Goal: Task Accomplishment & Management: Complete application form

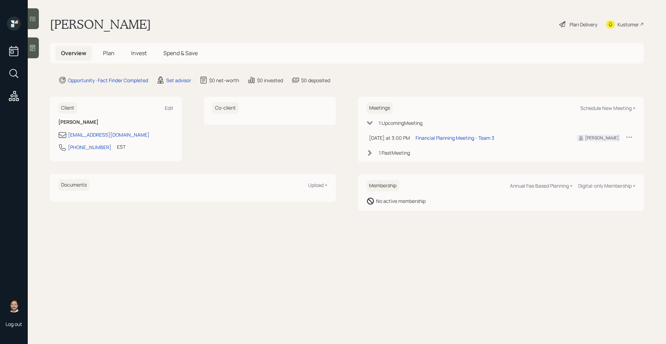
click at [37, 53] on div at bounding box center [33, 47] width 11 height 21
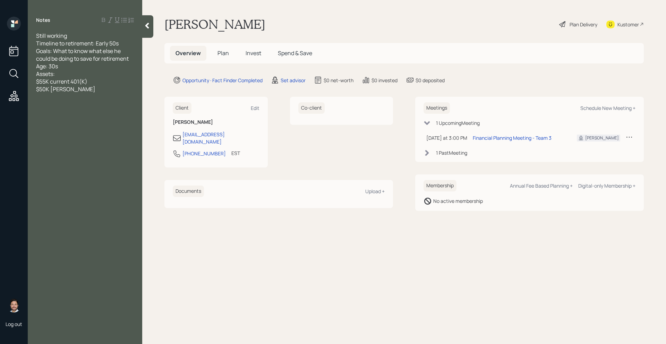
click at [225, 51] on span "Plan" at bounding box center [222, 53] width 11 height 8
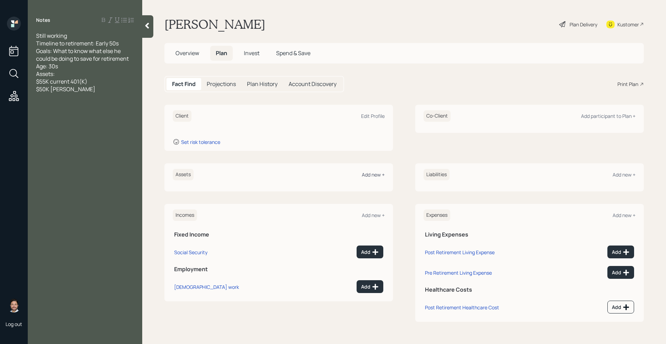
click at [376, 175] on div "Add new +" at bounding box center [373, 174] width 23 height 7
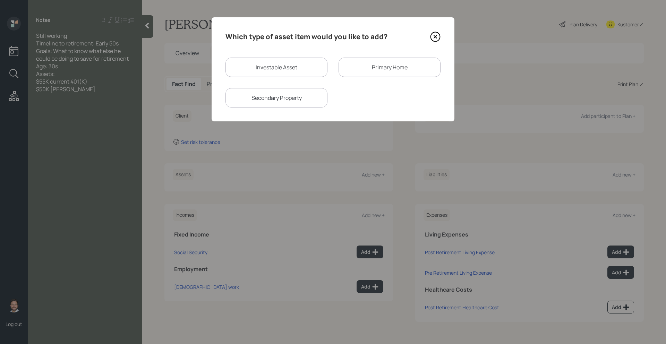
click at [268, 71] on div "Investable Asset" at bounding box center [276, 67] width 102 height 19
select select "taxable"
select select "balanced"
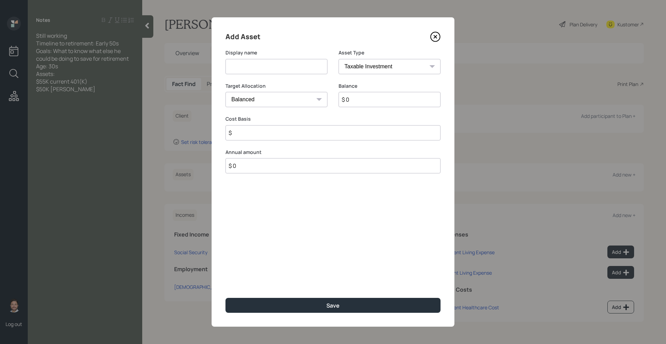
click at [268, 71] on input at bounding box center [276, 66] width 102 height 15
type input "Current 401k"
click at [365, 101] on input "$ 0" at bounding box center [389, 99] width 102 height 15
type input "$ 55,000"
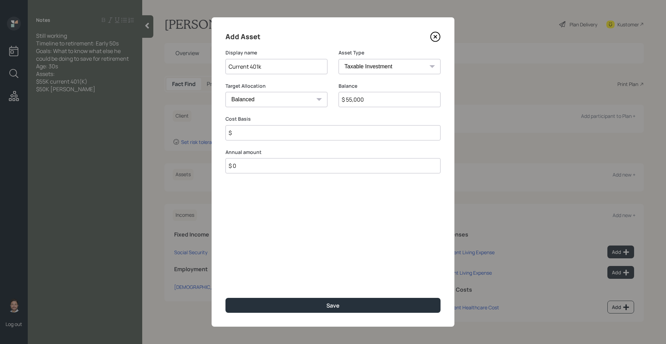
click at [343, 135] on input "$" at bounding box center [332, 132] width 215 height 15
type input "$ 0"
click at [384, 71] on select "SEP [PERSON_NAME] IRA 401(k) [PERSON_NAME] 401(k) 403(b) [PERSON_NAME] 403(b) 4…" at bounding box center [389, 66] width 102 height 15
click at [338, 59] on select "SEP [PERSON_NAME] IRA 401(k) [PERSON_NAME] 401(k) 403(b) [PERSON_NAME] 403(b) 4…" at bounding box center [389, 66] width 102 height 15
click at [374, 67] on select "SEP [PERSON_NAME] IRA 401(k) [PERSON_NAME] 401(k) 403(b) [PERSON_NAME] 403(b) 4…" at bounding box center [389, 66] width 102 height 15
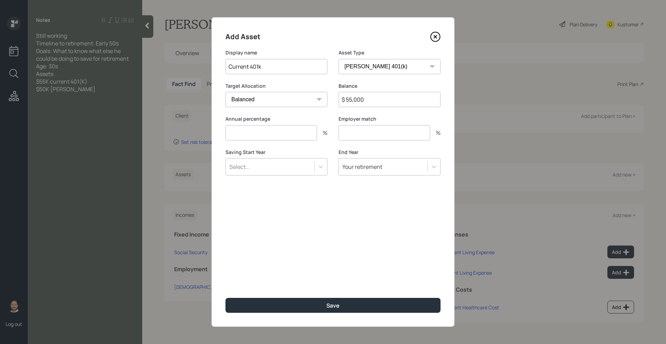
select select "company_sponsored"
click at [338, 59] on select "SEP [PERSON_NAME] IRA 401(k) [PERSON_NAME] 401(k) 403(b) [PERSON_NAME] 403(b) 4…" at bounding box center [389, 66] width 102 height 15
click at [297, 136] on input "number" at bounding box center [271, 132] width 92 height 15
type input "0"
click at [358, 130] on input "number" at bounding box center [384, 132] width 92 height 15
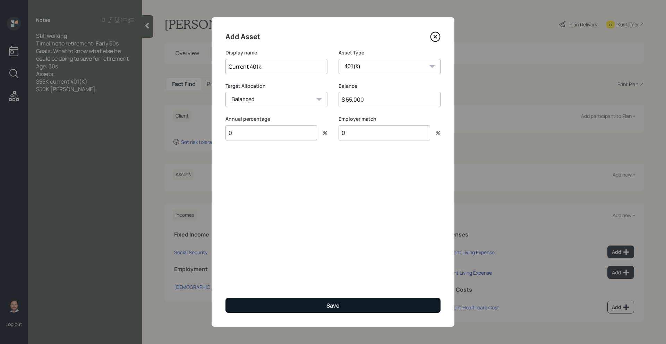
type input "0"
click at [319, 306] on button "Save" at bounding box center [332, 305] width 215 height 15
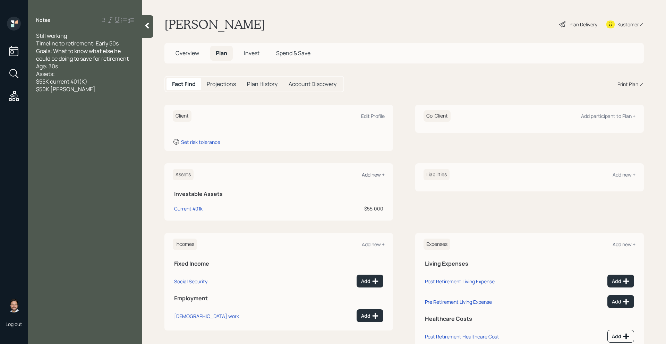
click at [377, 174] on div "Add new +" at bounding box center [373, 174] width 23 height 7
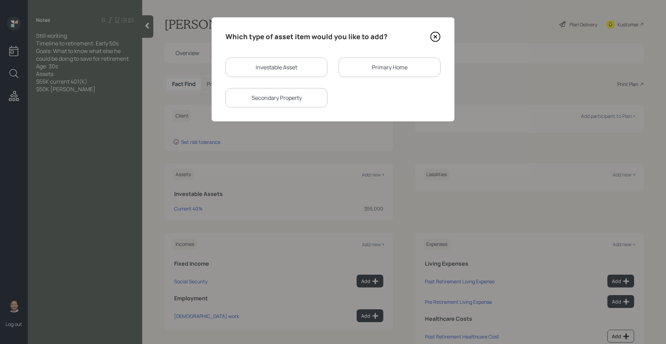
click at [285, 63] on div "Investable Asset" at bounding box center [276, 67] width 102 height 19
select select "taxable"
select select "balanced"
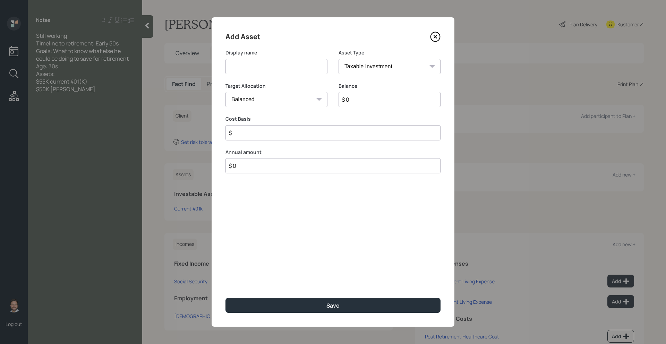
click at [269, 71] on input at bounding box center [276, 66] width 102 height 15
type input "[PERSON_NAME]"
click at [371, 69] on select "SEP [PERSON_NAME] IRA 401(k) [PERSON_NAME] 401(k) 403(b) [PERSON_NAME] 403(b) 4…" at bounding box center [389, 66] width 102 height 15
select select "roth_ira"
click at [338, 59] on select "SEP [PERSON_NAME] IRA 401(k) [PERSON_NAME] 401(k) 403(b) [PERSON_NAME] 403(b) 4…" at bounding box center [389, 66] width 102 height 15
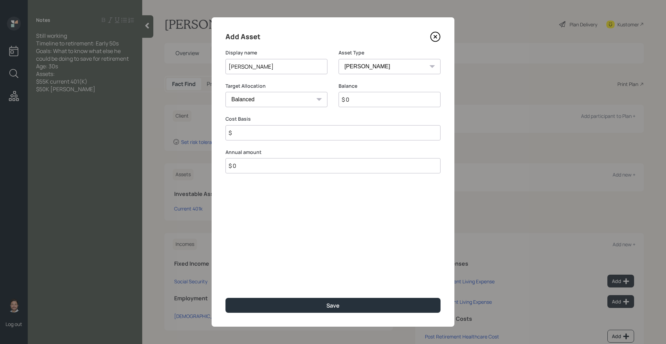
type input "$"
click at [367, 96] on input "$ 0" at bounding box center [389, 99] width 102 height 15
type input "$ 50,000"
click at [352, 131] on input "$" at bounding box center [332, 132] width 215 height 15
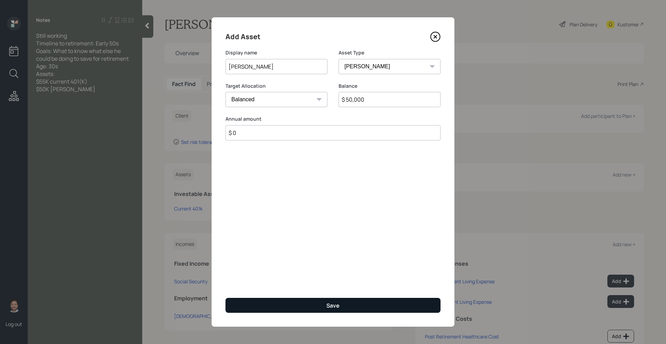
type input "$ 0"
click at [331, 305] on div "Save" at bounding box center [332, 306] width 13 height 8
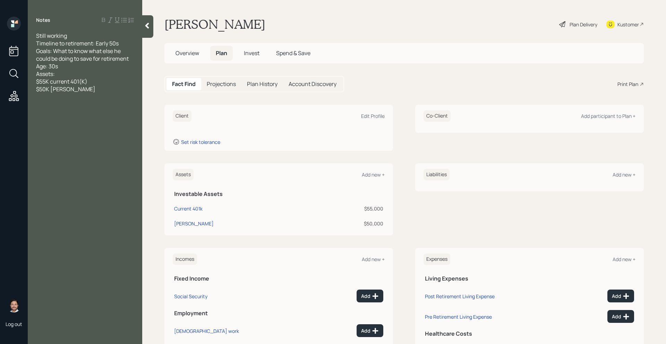
click at [144, 30] on div at bounding box center [147, 26] width 11 height 23
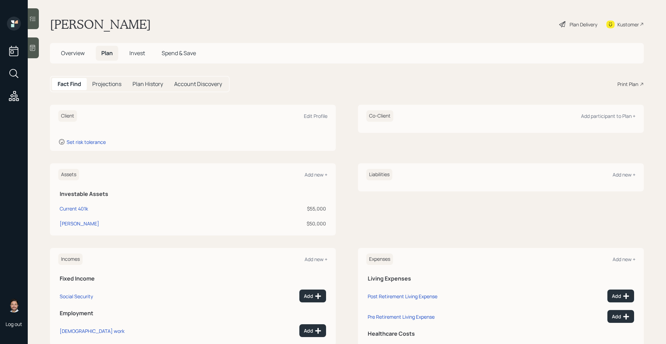
click at [69, 51] on span "Overview" at bounding box center [73, 53] width 24 height 8
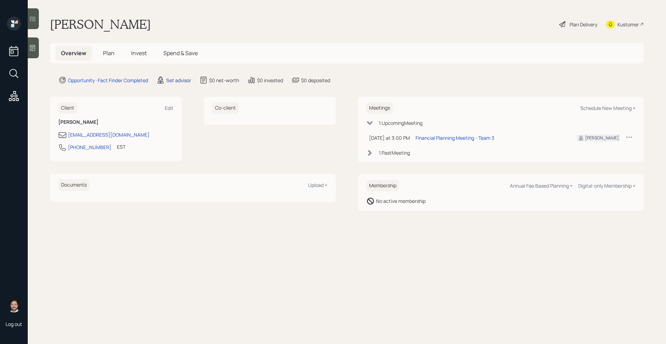
click at [187, 80] on div "Set advisor" at bounding box center [178, 80] width 25 height 7
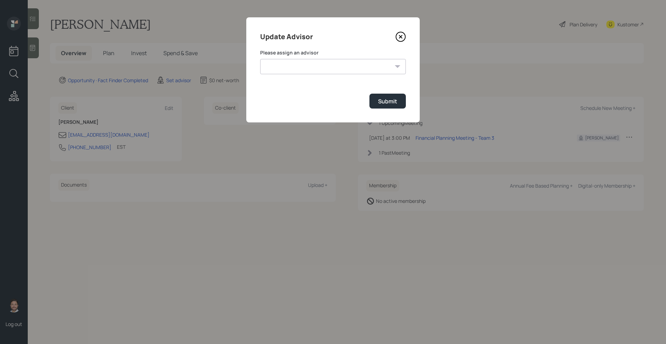
click at [294, 70] on select "Jonah Coleman Tyler End James DiStasi Treva Nostdahl Eric Schwartz Aleksandra S…" at bounding box center [333, 66] width 146 height 15
select select "bffa7908-1b2a-4c79-9bb6-f0ec9aed22d3"
click at [260, 59] on select "Jonah Coleman Tyler End James DiStasi Treva Nostdahl Eric Schwartz Aleksandra S…" at bounding box center [333, 66] width 146 height 15
click at [384, 101] on div "Submit" at bounding box center [387, 101] width 19 height 8
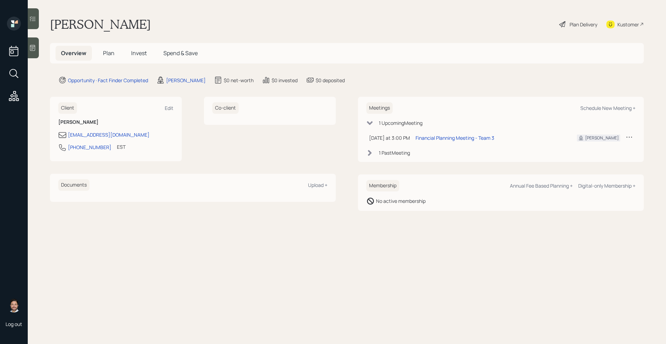
click at [107, 54] on span "Plan" at bounding box center [108, 53] width 11 height 8
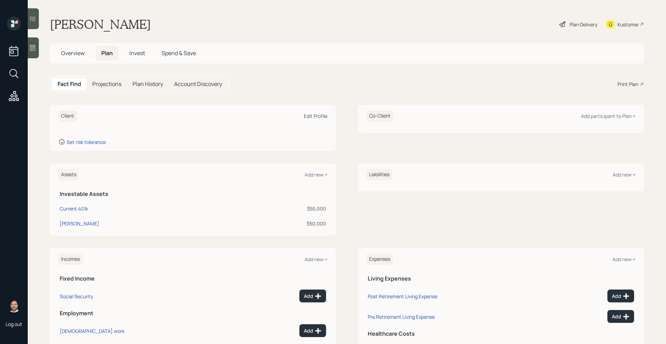
click at [319, 117] on div "Edit Profile" at bounding box center [316, 116] width 24 height 7
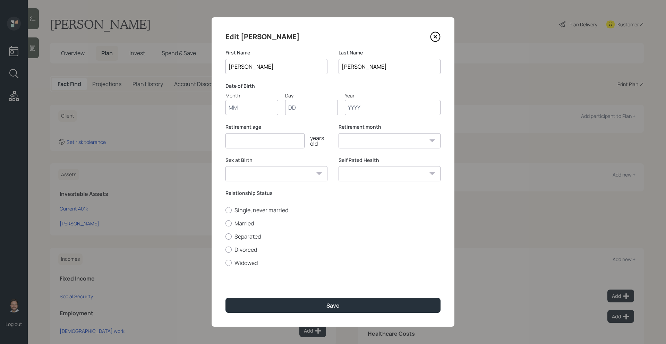
click at [259, 111] on input "Month" at bounding box center [251, 107] width 53 height 15
type input "12"
type input "15"
type input "1993"
select select "12"
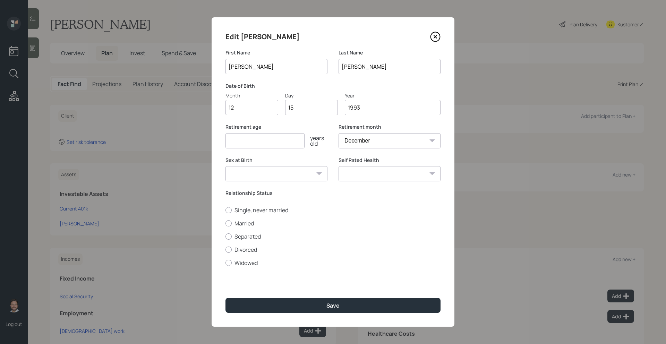
type input "1993"
click at [254, 144] on input "number" at bounding box center [264, 140] width 79 height 15
type input "65"
click at [310, 169] on select "Male Female Other / Prefer not to say" at bounding box center [276, 173] width 102 height 15
select select "male"
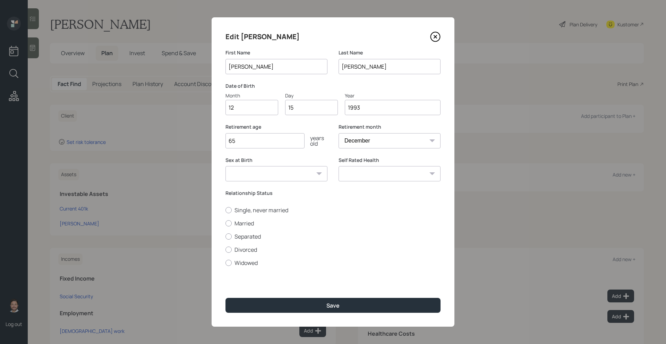
click at [225, 166] on select "Male Female Other / Prefer not to say" at bounding box center [276, 173] width 102 height 15
click at [239, 225] on label "Married" at bounding box center [332, 223] width 215 height 8
click at [225, 223] on input "Married" at bounding box center [225, 223] width 0 height 0
radio input "true"
click at [377, 174] on select "Excellent Very Good Good Fair Poor" at bounding box center [389, 173] width 102 height 15
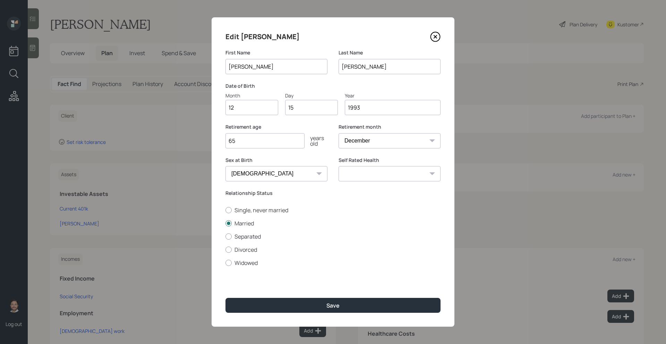
select select "excellent"
click at [338, 166] on select "Excellent Very Good Good Fair Poor" at bounding box center [389, 173] width 102 height 15
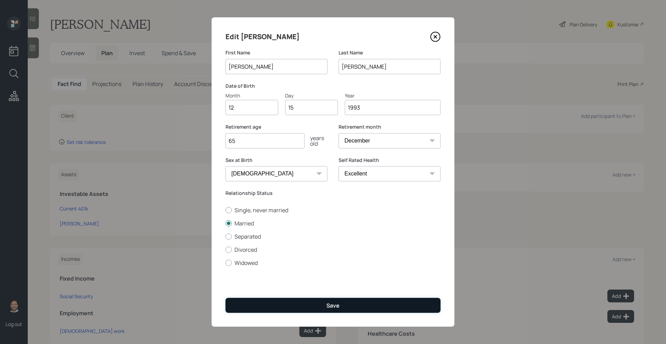
click at [316, 308] on button "Save" at bounding box center [332, 305] width 215 height 15
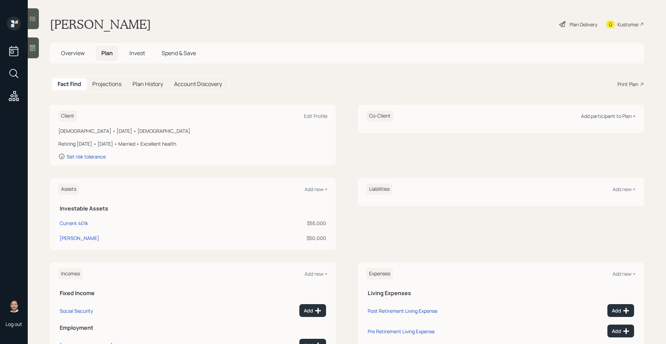
click at [587, 116] on div "Add participant to Plan +" at bounding box center [608, 116] width 54 height 7
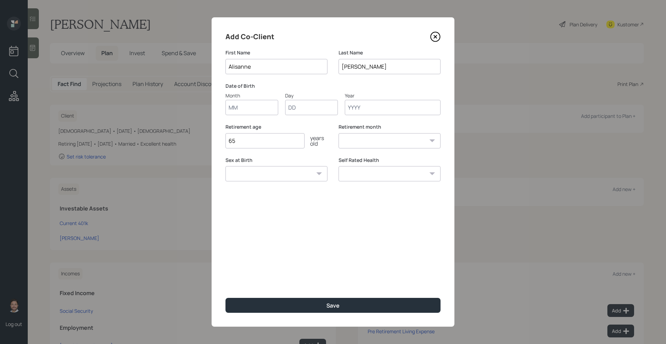
type input "Alisanne"
click at [267, 112] on input "Month" at bounding box center [251, 107] width 53 height 15
type input "07"
type input "26"
type input "1994"
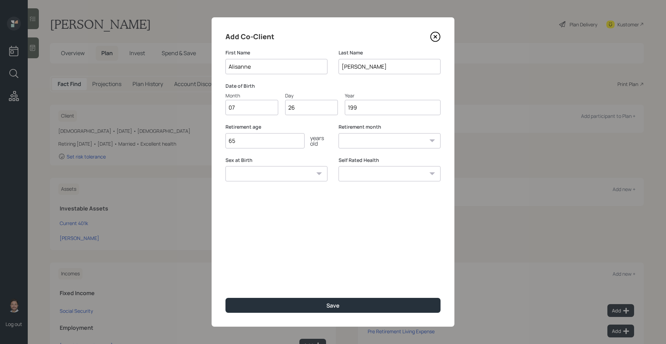
select select "7"
type input "1994"
click at [245, 178] on select "Male Female Other / Prefer not to say" at bounding box center [276, 173] width 102 height 15
select select "female"
click at [225, 166] on select "Male Female Other / Prefer not to say" at bounding box center [276, 173] width 102 height 15
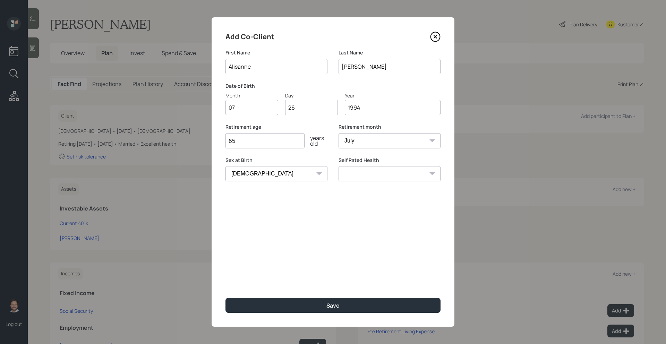
click at [352, 175] on select "Excellent Very Good Good Fair Poor" at bounding box center [389, 173] width 102 height 15
select select "excellent"
click at [338, 166] on select "Excellent Very Good Good Fair Poor" at bounding box center [389, 173] width 102 height 15
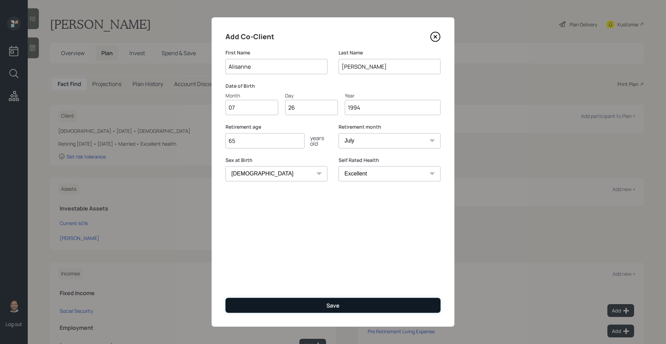
click at [332, 304] on div "Save" at bounding box center [332, 306] width 13 height 8
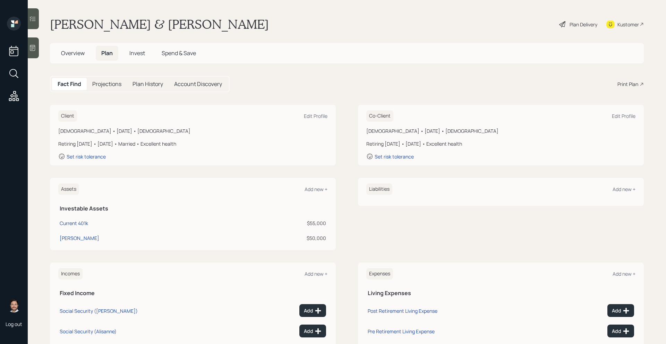
click at [77, 226] on div "Current 401k" at bounding box center [74, 222] width 28 height 7
select select "company_sponsored"
select select "balanced"
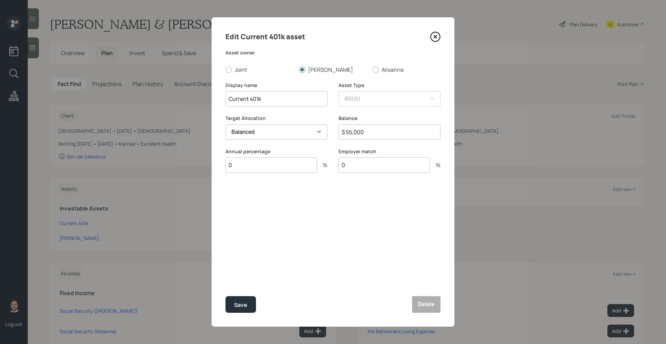
click at [253, 168] on input "0" at bounding box center [271, 164] width 92 height 15
type input "5"
click at [376, 163] on input "0" at bounding box center [384, 164] width 92 height 15
click at [272, 201] on div "Select..." at bounding box center [276, 199] width 102 height 17
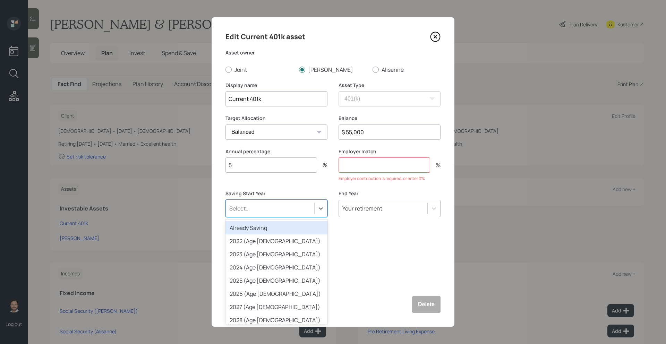
click at [265, 230] on div "Already Saving" at bounding box center [276, 227] width 102 height 13
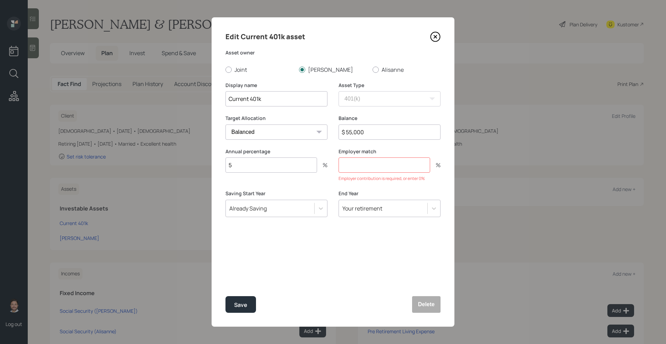
click at [361, 168] on input "number" at bounding box center [384, 164] width 92 height 15
type input "8"
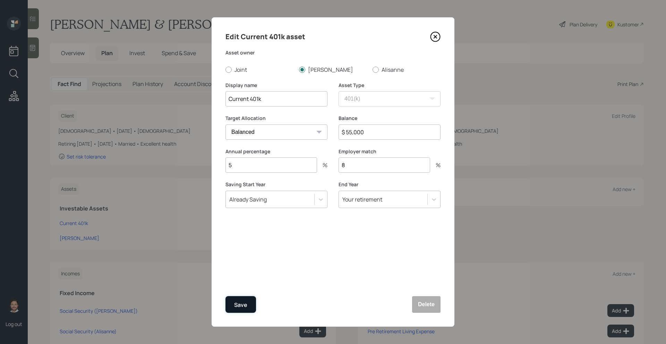
click at [246, 306] on div "Save" at bounding box center [240, 304] width 13 height 9
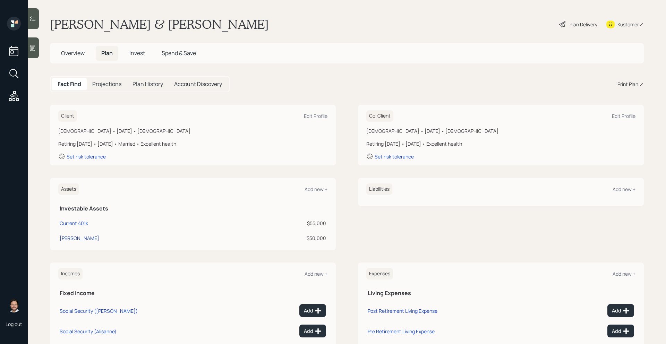
click at [74, 237] on div "[PERSON_NAME]" at bounding box center [80, 237] width 40 height 7
select select "roth_ira"
select select "balanced"
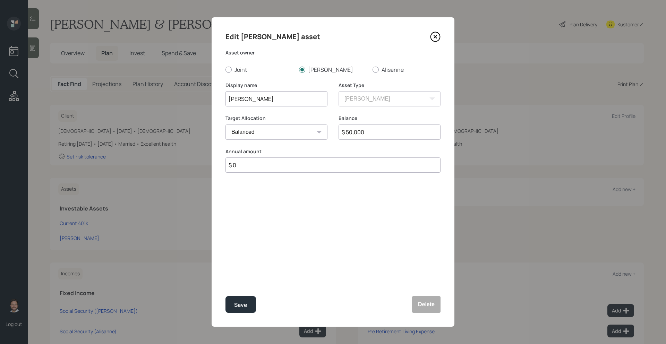
click at [255, 167] on input "$ 0" at bounding box center [332, 164] width 215 height 15
type input "$ 7,000"
click at [274, 202] on div "Select..." at bounding box center [270, 199] width 88 height 12
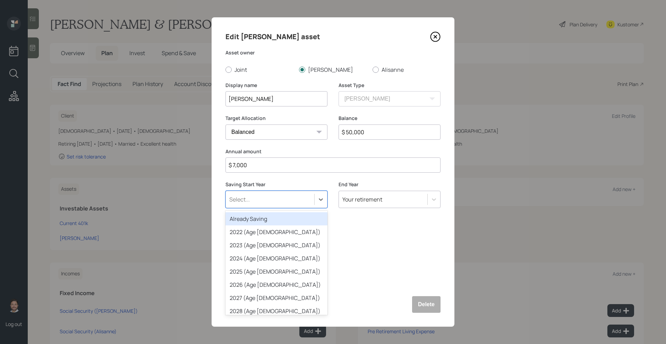
click at [267, 218] on div "Already Saving" at bounding box center [276, 218] width 102 height 13
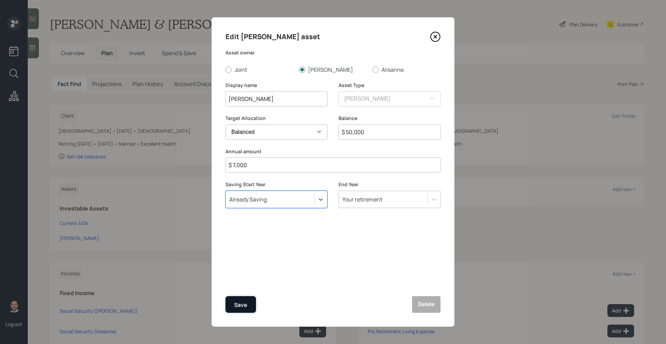
click at [244, 302] on div "Save" at bounding box center [240, 304] width 13 height 9
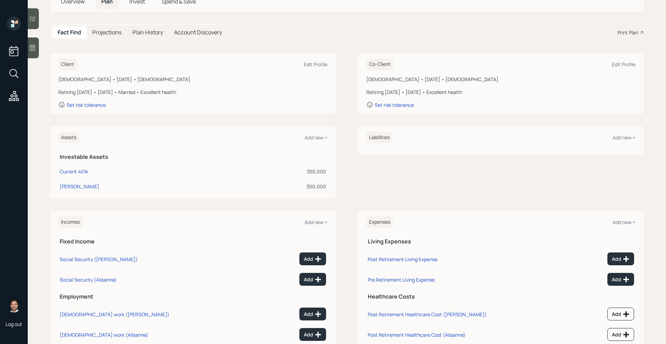
scroll to position [52, 0]
click at [320, 139] on div "Add new +" at bounding box center [315, 137] width 23 height 7
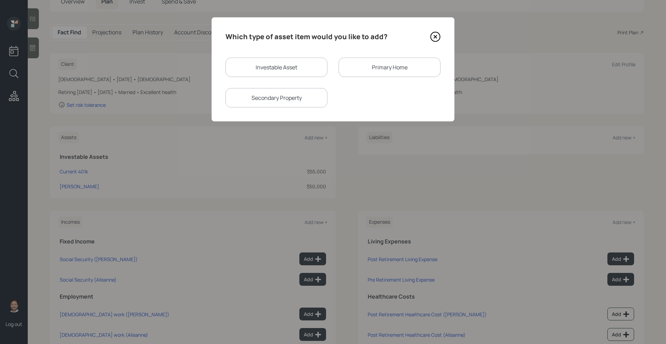
click at [264, 73] on div "Investable Asset" at bounding box center [276, 67] width 102 height 19
select select "taxable"
select select "balanced"
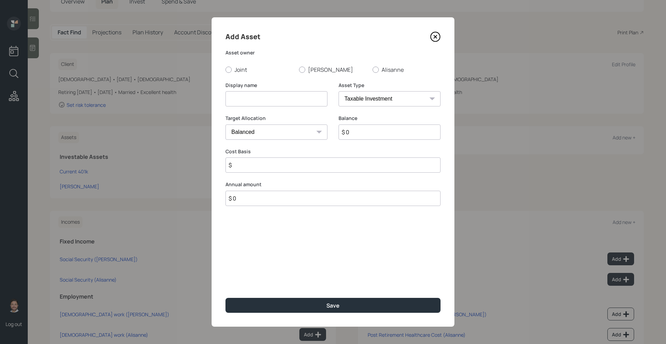
click at [264, 73] on label "Joint" at bounding box center [259, 70] width 68 height 8
click at [225, 70] on input "Joint" at bounding box center [225, 69] width 0 height 0
radio input "true"
click at [264, 100] on input at bounding box center [276, 98] width 102 height 15
type input "Brokerage Account"
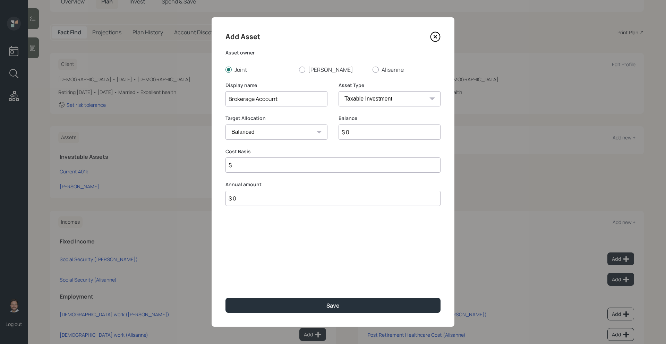
click at [369, 134] on input "$ 0" at bounding box center [389, 131] width 102 height 15
type input "$ 45,000"
click at [315, 161] on input "$" at bounding box center [332, 164] width 215 height 15
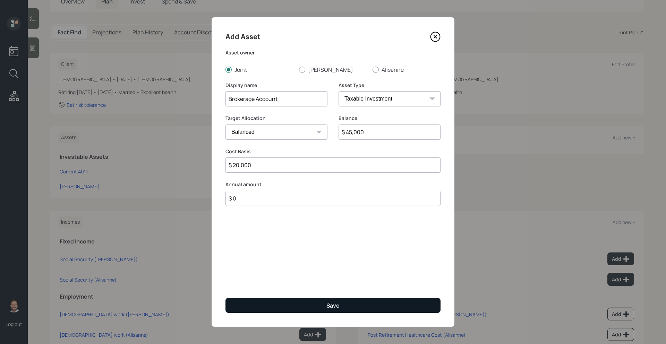
type input "$ 20,000"
click at [308, 308] on button "Save" at bounding box center [332, 305] width 215 height 15
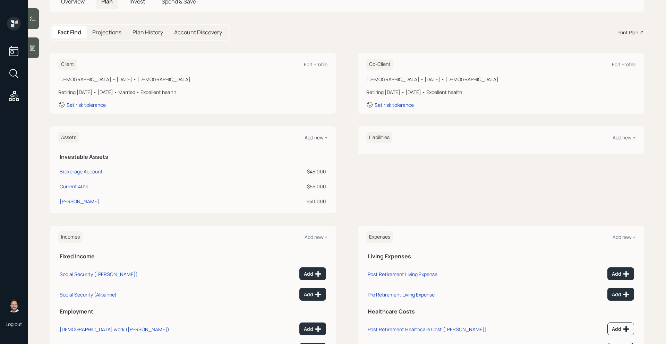
click at [310, 138] on div "Add new +" at bounding box center [315, 137] width 23 height 7
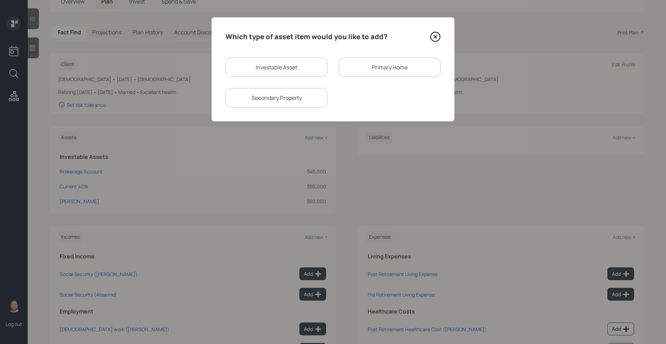
click at [274, 72] on div "Investable Asset" at bounding box center [276, 67] width 102 height 19
select select "taxable"
select select "balanced"
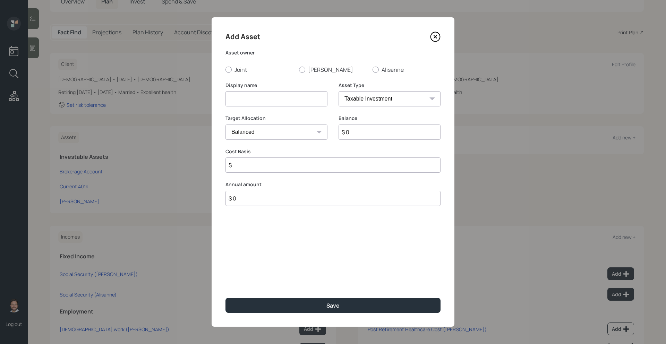
click at [274, 72] on label "Joint" at bounding box center [259, 70] width 68 height 8
click at [225, 70] on input "Joint" at bounding box center [225, 69] width 0 height 0
radio input "true"
click at [309, 71] on label "[PERSON_NAME]" at bounding box center [333, 70] width 68 height 8
click at [299, 70] on input "[PERSON_NAME]" at bounding box center [299, 69] width 0 height 0
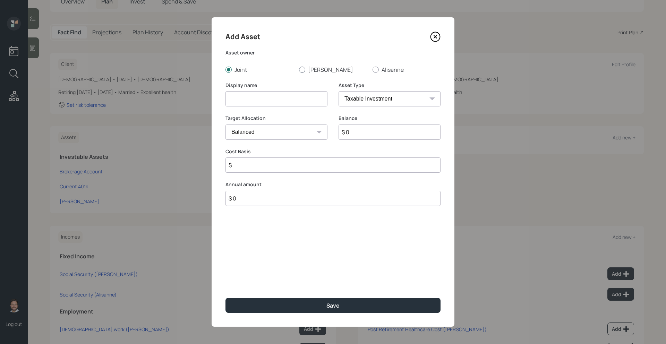
radio input "true"
click at [281, 102] on input at bounding box center [276, 98] width 102 height 15
type input "ESPP"
click at [390, 132] on input "$ 0" at bounding box center [389, 131] width 102 height 15
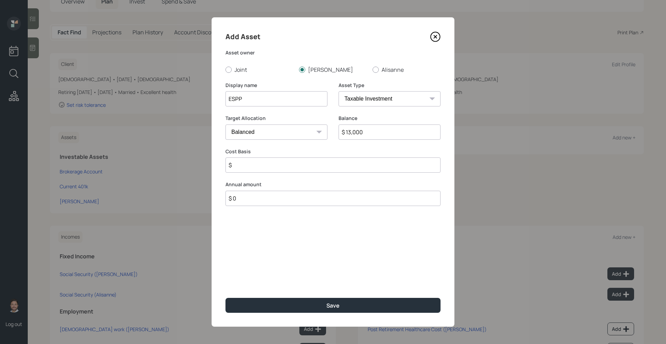
type input "$ 13,000"
click at [416, 95] on select "SEP [PERSON_NAME] IRA 401(k) [PERSON_NAME] 401(k) 403(b) [PERSON_NAME] 403(b) 4…" at bounding box center [389, 98] width 102 height 15
click at [338, 91] on select "SEP [PERSON_NAME] IRA 401(k) [PERSON_NAME] 401(k) 403(b) [PERSON_NAME] 403(b) 4…" at bounding box center [389, 98] width 102 height 15
click at [316, 161] on input "$" at bounding box center [332, 164] width 215 height 15
type input "$ 3,000"
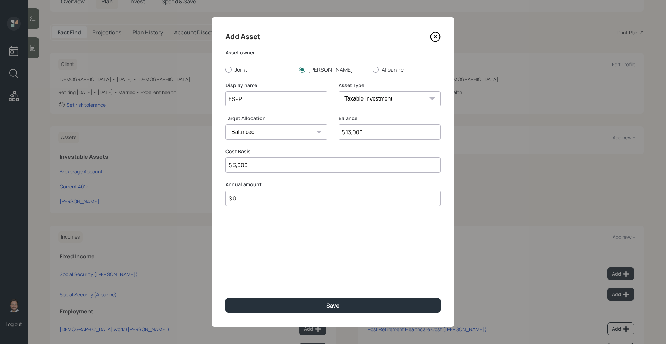
click at [288, 199] on input "$ 0" at bounding box center [332, 198] width 215 height 15
click at [258, 197] on input "$ 0" at bounding box center [332, 198] width 215 height 15
type input "$ 3,900"
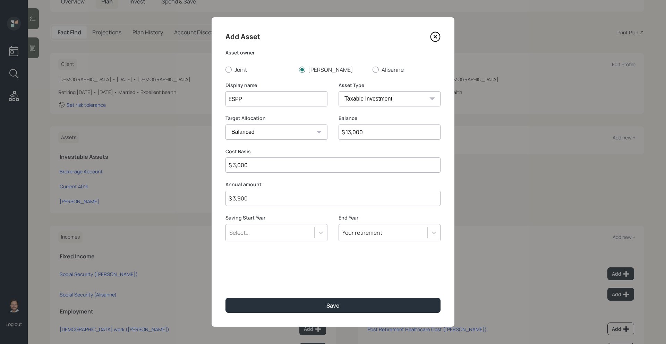
click at [269, 232] on div "Select..." at bounding box center [270, 233] width 88 height 12
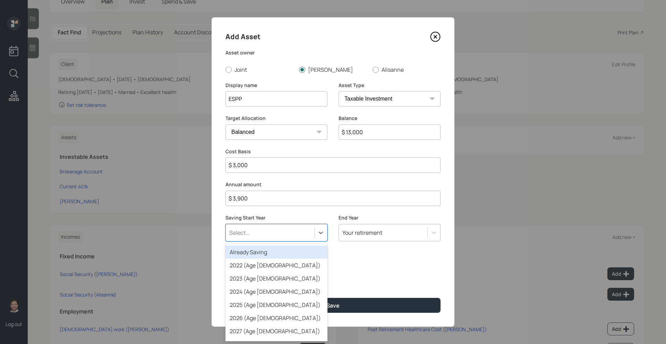
click at [268, 252] on div "Already Saving" at bounding box center [276, 251] width 102 height 13
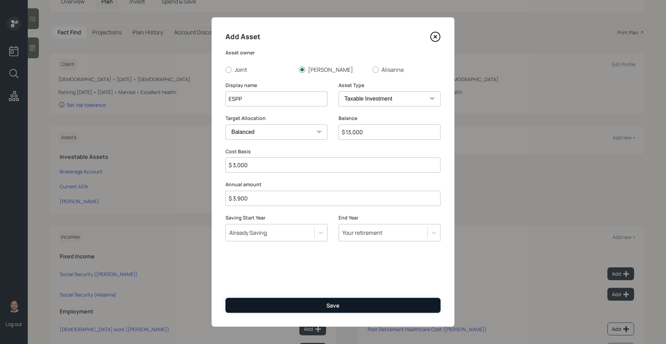
click at [303, 300] on button "Save" at bounding box center [332, 305] width 215 height 15
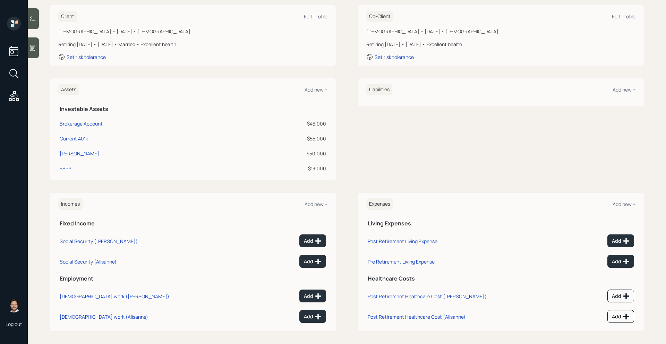
scroll to position [103, 0]
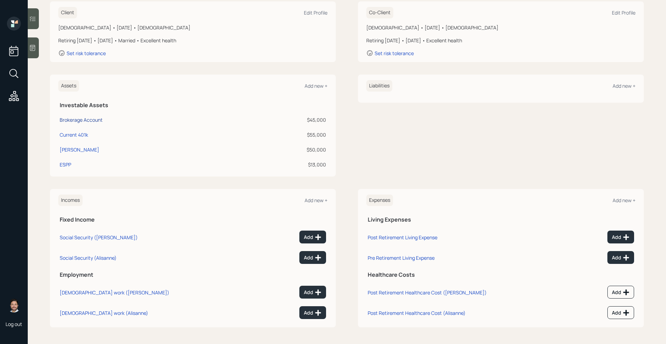
click at [94, 120] on div "Brokerage Account" at bounding box center [81, 119] width 43 height 7
select select "taxable"
select select "balanced"
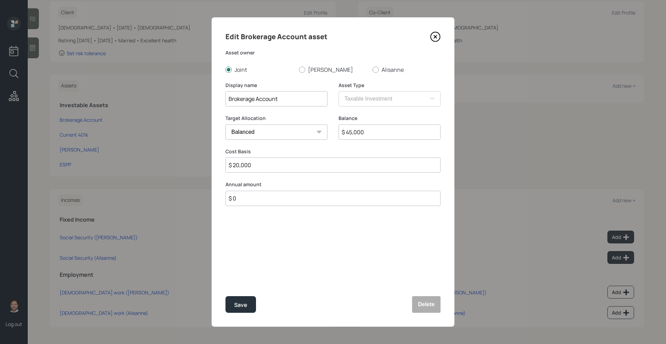
click at [439, 41] on icon at bounding box center [435, 37] width 10 height 10
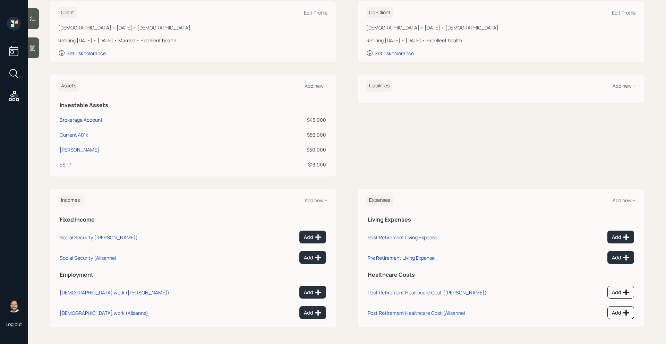
click at [101, 123] on div "Brokerage Account" at bounding box center [81, 119] width 43 height 7
select select "taxable"
select select "balanced"
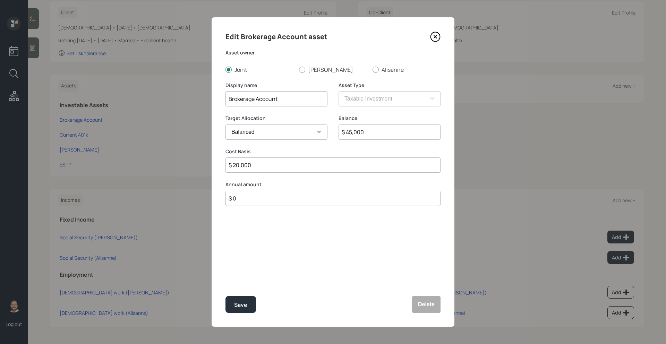
click at [255, 202] on input "$ 0" at bounding box center [332, 198] width 215 height 15
type input "$ 6,000"
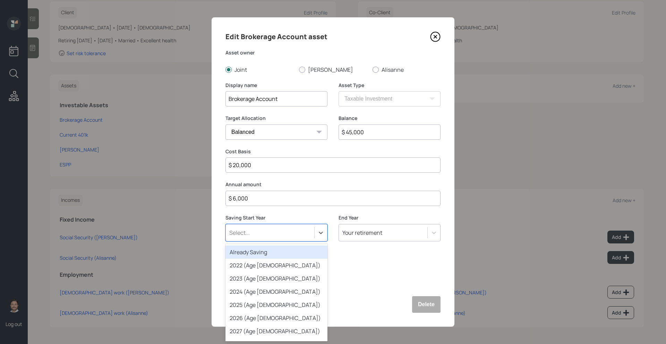
click at [290, 233] on div "Select..." at bounding box center [270, 233] width 88 height 12
click at [279, 254] on div "Already Saving" at bounding box center [276, 251] width 102 height 13
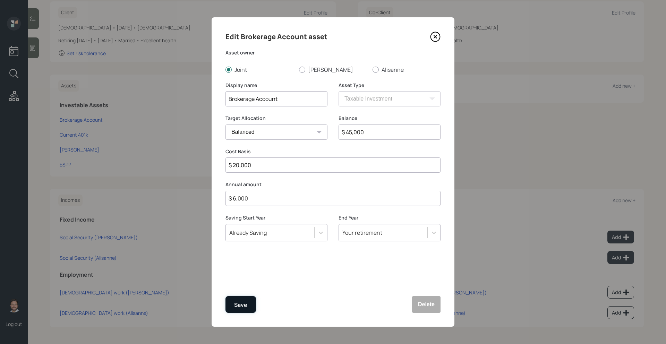
click at [247, 303] on div "Save" at bounding box center [240, 304] width 13 height 9
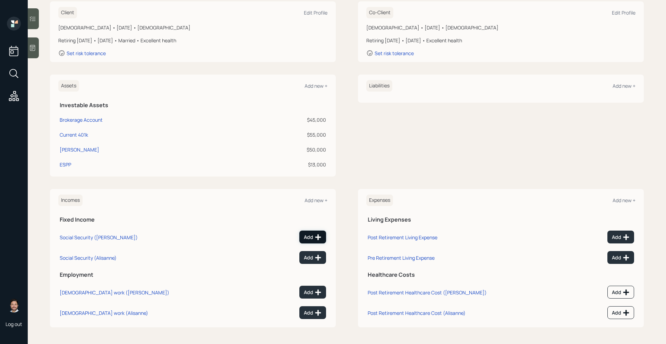
click at [317, 237] on icon at bounding box center [318, 237] width 6 height 6
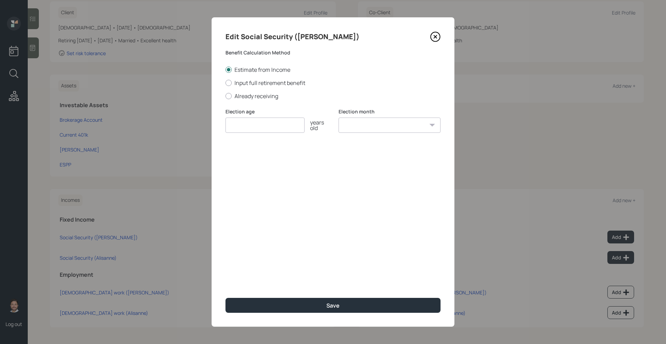
click at [433, 39] on icon at bounding box center [435, 37] width 10 height 10
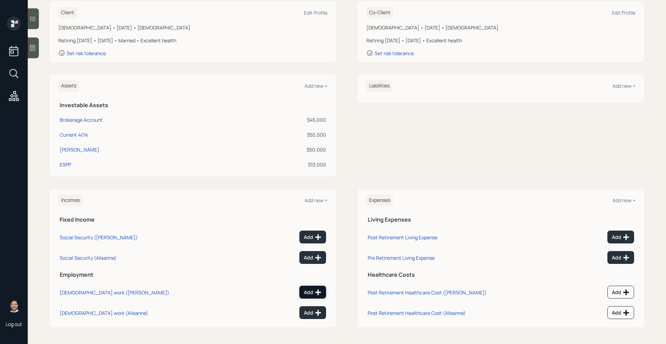
click at [307, 292] on div "Add" at bounding box center [313, 292] width 18 height 7
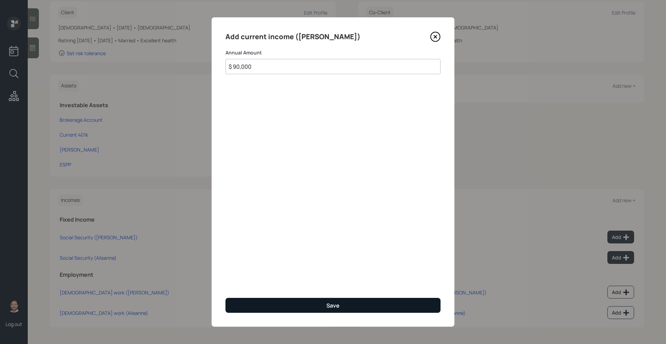
type input "$ 90,000"
click at [338, 308] on div "Save" at bounding box center [332, 306] width 13 height 8
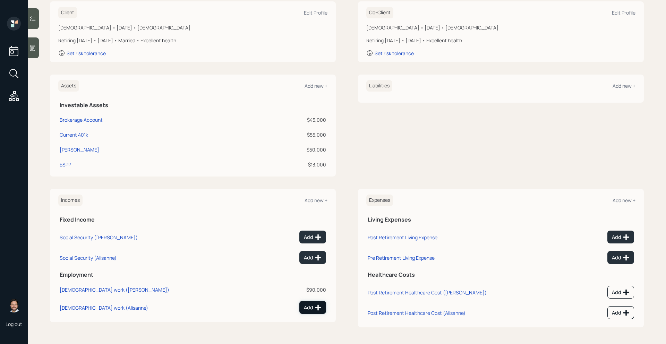
click at [309, 311] on div "Add" at bounding box center [313, 307] width 18 height 7
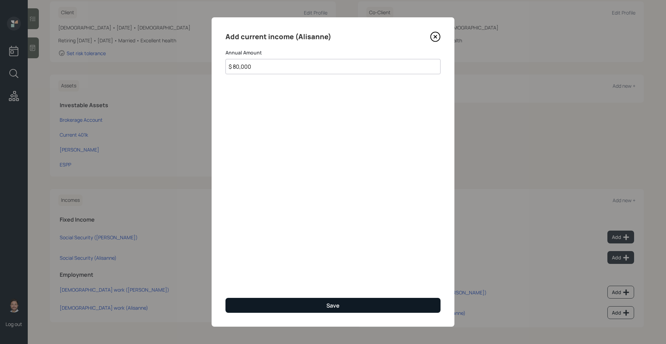
type input "$ 80,000"
click at [321, 308] on button "Save" at bounding box center [332, 305] width 215 height 15
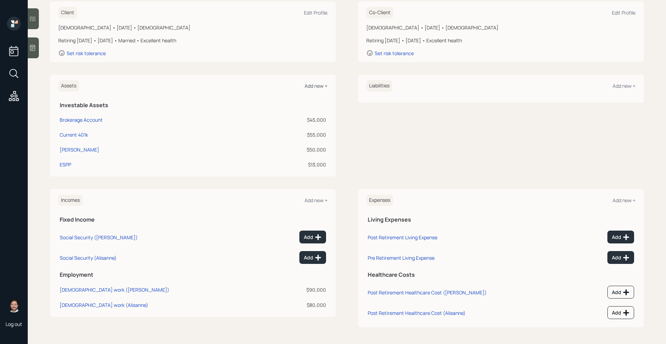
click at [324, 87] on div "Add new +" at bounding box center [315, 86] width 23 height 7
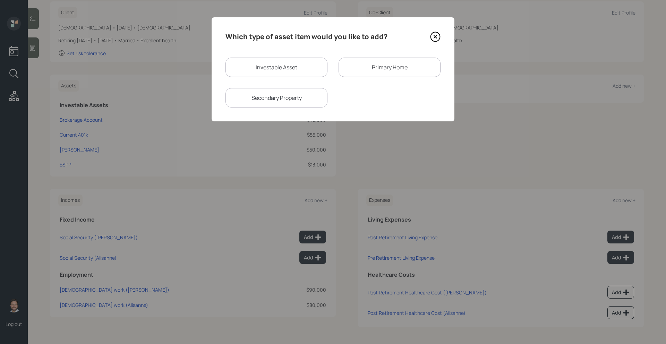
click at [361, 62] on div "Primary Home" at bounding box center [389, 67] width 102 height 19
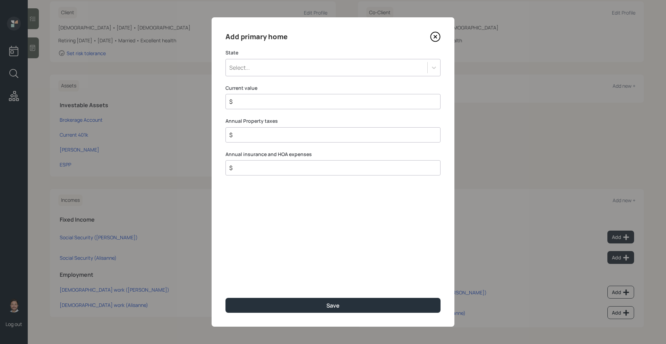
click at [352, 64] on div "Select..." at bounding box center [326, 68] width 201 height 12
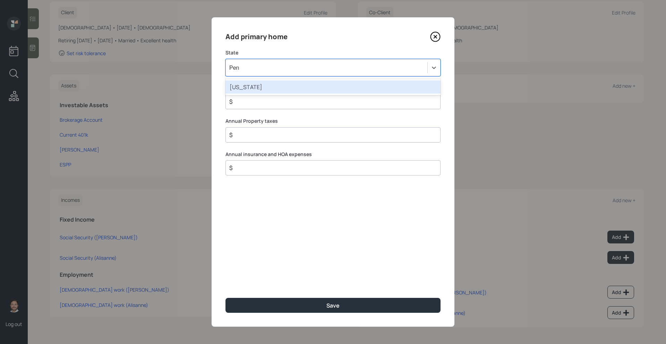
type input "Penn"
click at [336, 92] on div "Pennsylvania" at bounding box center [332, 86] width 215 height 13
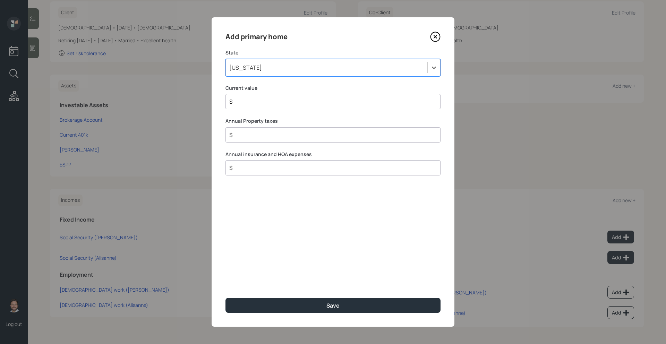
click at [323, 103] on input "$" at bounding box center [329, 101] width 203 height 8
type input "$ 435,000"
click at [353, 133] on input "$" at bounding box center [329, 135] width 203 height 8
type input "$ 5,000"
click at [288, 165] on input "$" at bounding box center [329, 168] width 203 height 8
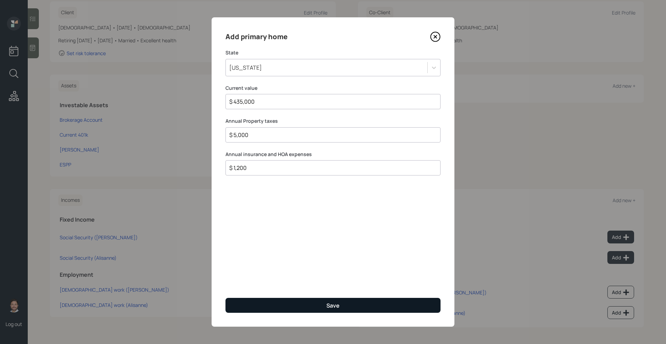
type input "$ 1,200"
click at [303, 306] on button "Save" at bounding box center [332, 305] width 215 height 15
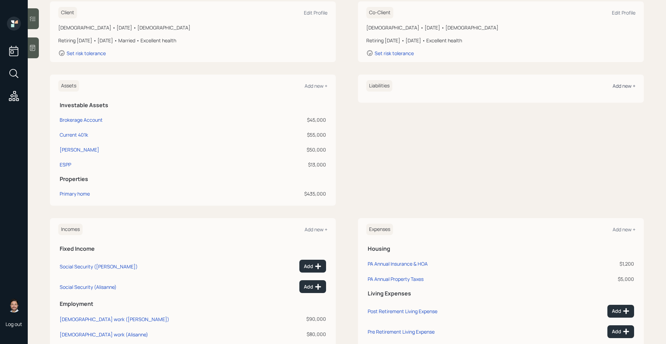
click at [616, 86] on div "Add new +" at bounding box center [623, 86] width 23 height 7
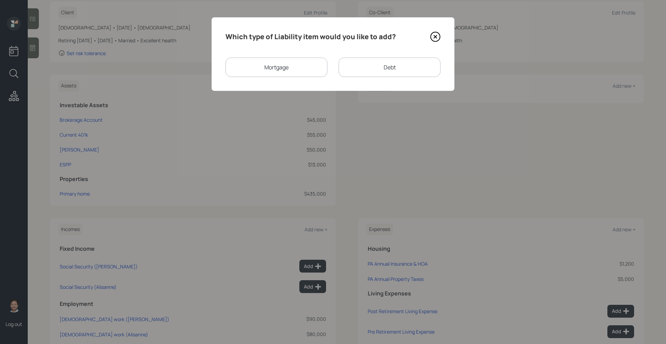
click at [304, 68] on div "Mortgage" at bounding box center [276, 67] width 102 height 19
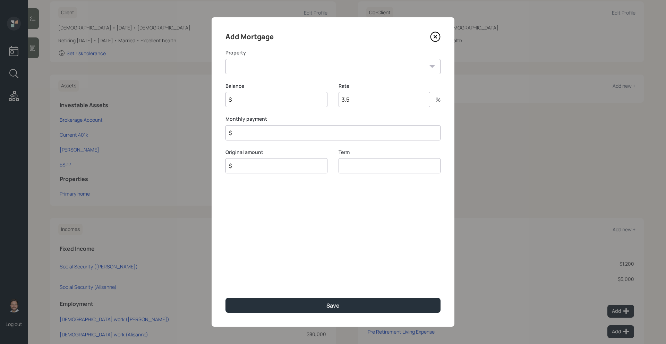
click at [276, 133] on input "$" at bounding box center [332, 132] width 215 height 15
type input "$ 3,100"
click at [265, 105] on input "$" at bounding box center [276, 99] width 102 height 15
type input "$ 400,000"
click at [261, 170] on input "$" at bounding box center [276, 165] width 102 height 15
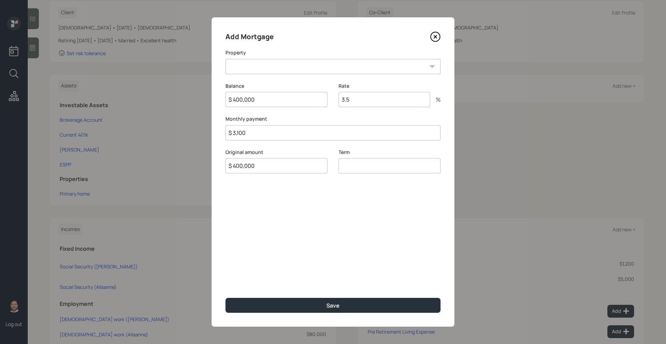
type input "$ 400,000"
click at [355, 169] on input "number" at bounding box center [389, 165] width 102 height 15
type input "30"
click at [367, 98] on input "3.5" at bounding box center [384, 99] width 92 height 15
type input "3"
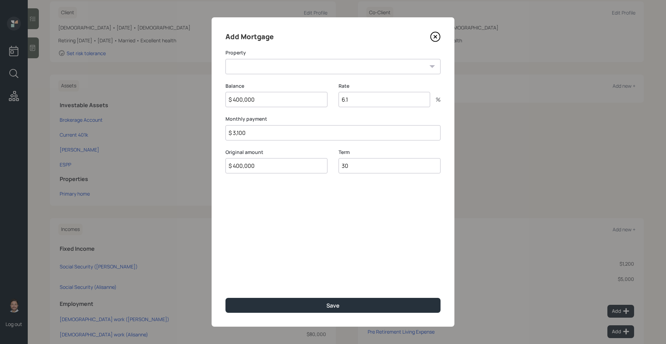
type input "6.1"
click at [338, 69] on select "PA Primary home" at bounding box center [332, 66] width 215 height 15
select select "cecfccaa-67b1-47b3-8735-f0a34bbb2a6e"
click at [225, 59] on select "PA Primary home" at bounding box center [332, 66] width 215 height 15
click at [276, 136] on input "$ 3,100" at bounding box center [332, 132] width 215 height 15
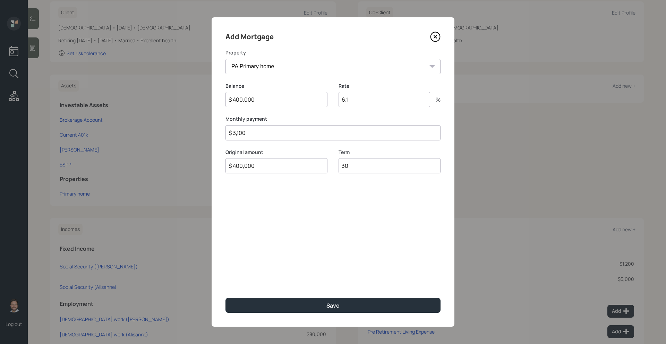
click at [276, 136] on input "$ 3,100" at bounding box center [332, 132] width 215 height 15
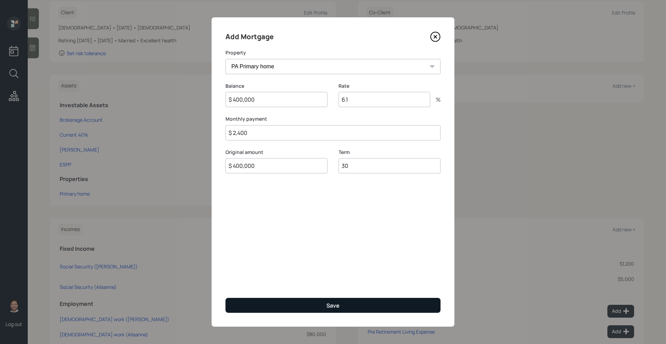
type input "$ 2,400"
click at [311, 309] on button "Save" at bounding box center [332, 305] width 215 height 15
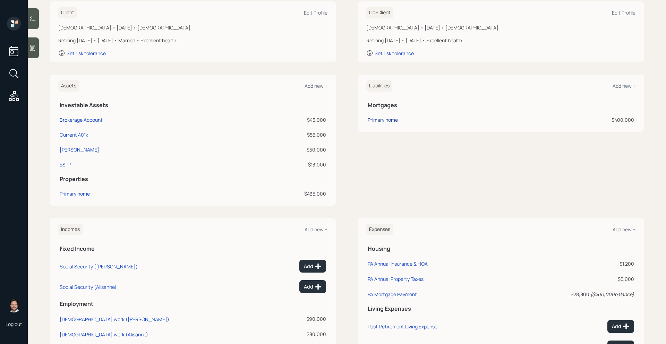
click at [383, 122] on div "Primary home" at bounding box center [383, 119] width 30 height 7
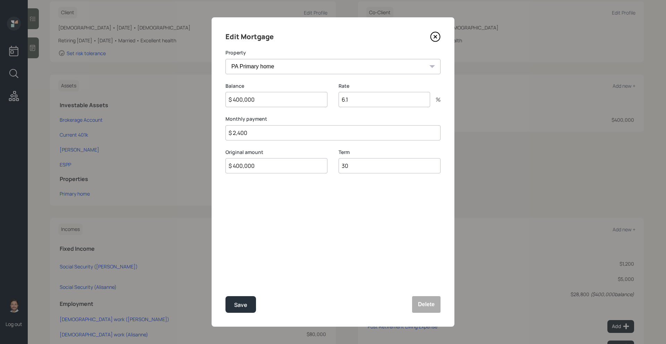
click at [256, 133] on input "$ 2,400" at bounding box center [332, 132] width 215 height 15
type input "$ 2,300"
click at [246, 304] on div "Save" at bounding box center [240, 304] width 13 height 9
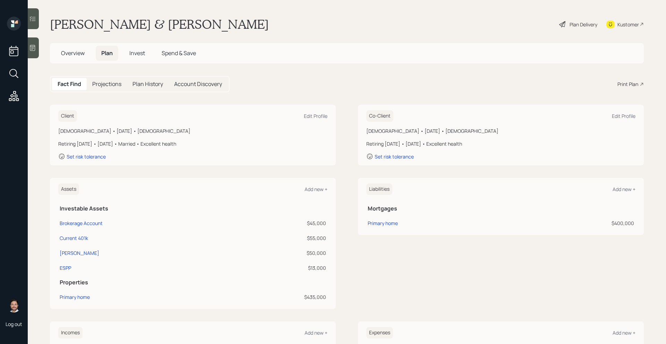
click at [575, 23] on div "Plan Delivery" at bounding box center [583, 24] width 28 height 7
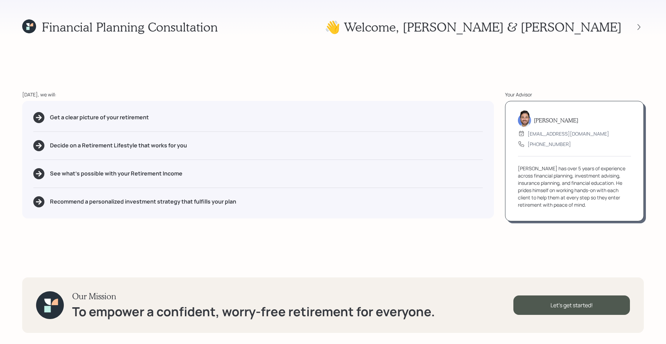
click at [632, 26] on div at bounding box center [632, 27] width 22 height 10
click at [644, 28] on div "Financial Planning Consultation 👋 Welcome , Daniel & Alisanne Today, we will: G…" at bounding box center [333, 172] width 666 height 344
click at [640, 28] on icon at bounding box center [638, 27] width 7 height 7
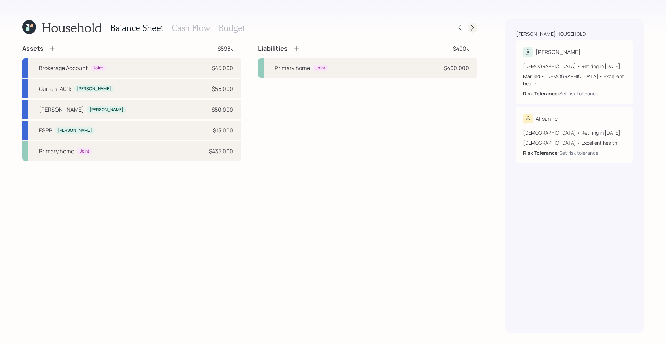
click at [475, 31] on icon at bounding box center [472, 27] width 7 height 7
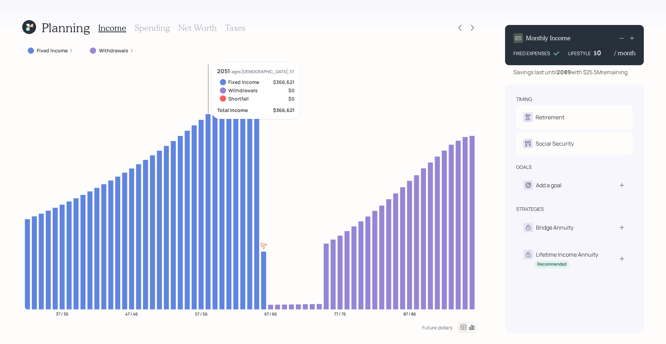
click at [148, 27] on h3 "Spending" at bounding box center [152, 28] width 35 height 10
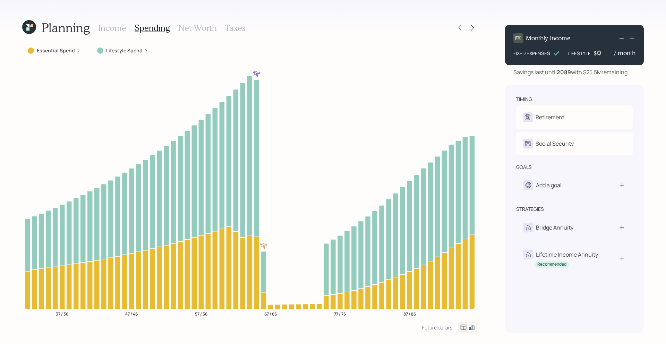
click at [57, 49] on label "Essential Spend" at bounding box center [56, 50] width 38 height 7
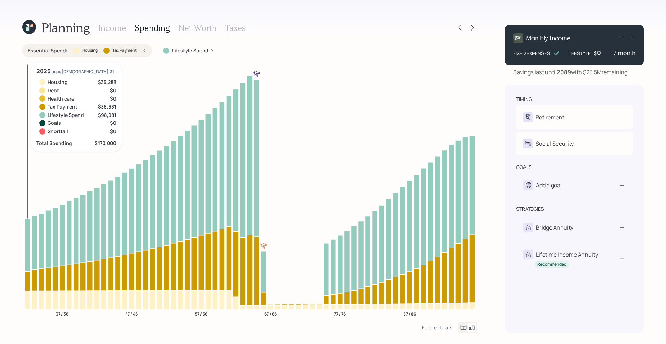
click at [28, 304] on icon at bounding box center [28, 300] width 6 height 19
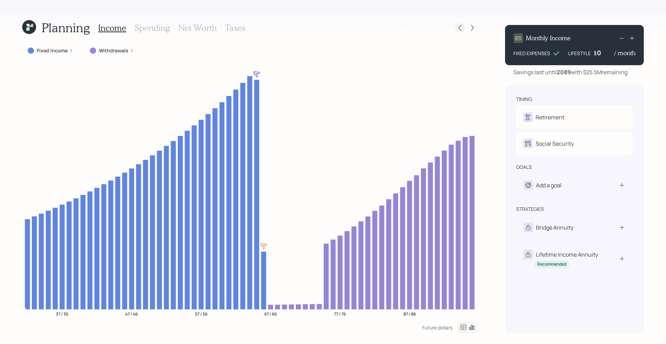
click at [460, 26] on icon at bounding box center [459, 27] width 7 height 7
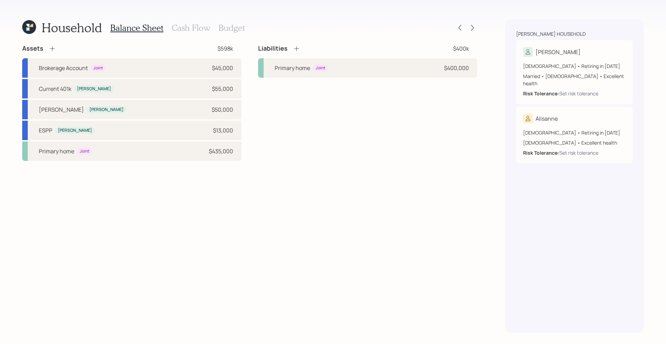
click at [410, 55] on div "Liabilities $400k Primary home Joint $400,000" at bounding box center [367, 60] width 219 height 33
click at [402, 66] on div "Primary home Joint $400,000" at bounding box center [367, 67] width 219 height 19
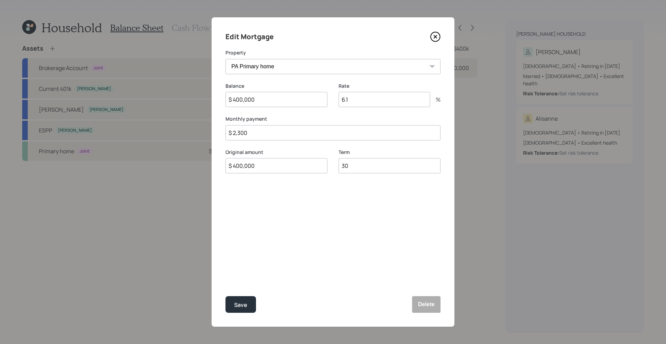
drag, startPoint x: 295, startPoint y: 131, endPoint x: 238, endPoint y: 132, distance: 57.9
click at [238, 132] on input "$ 2,300" at bounding box center [332, 132] width 215 height 15
type input "$ 2,500"
click at [242, 312] on button "Save" at bounding box center [240, 304] width 31 height 17
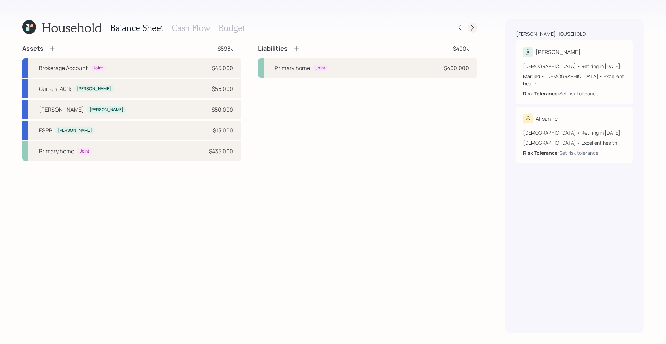
click at [473, 32] on div at bounding box center [472, 28] width 10 height 10
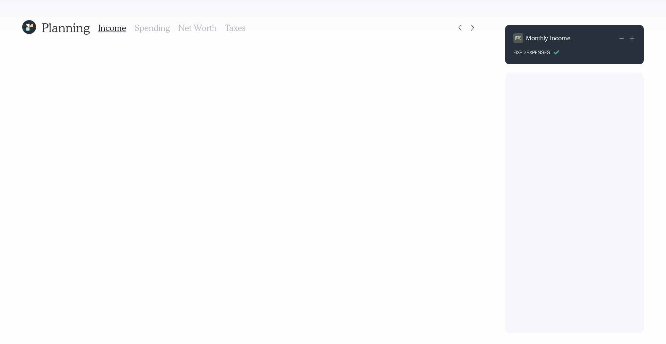
click at [156, 32] on h3 "Spending" at bounding box center [152, 28] width 35 height 10
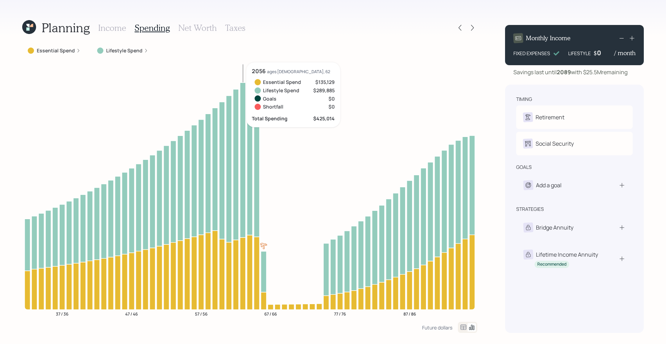
click at [242, 279] on icon at bounding box center [243, 273] width 6 height 72
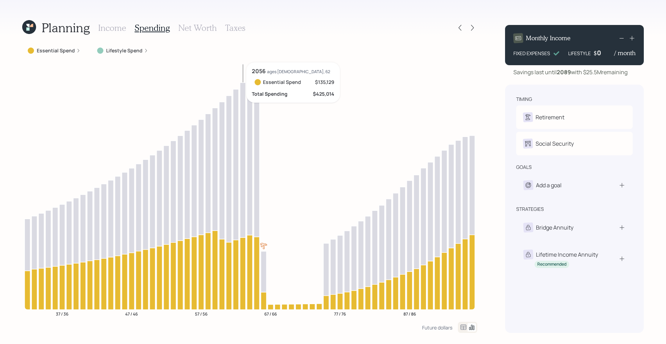
click at [242, 279] on icon at bounding box center [243, 273] width 6 height 72
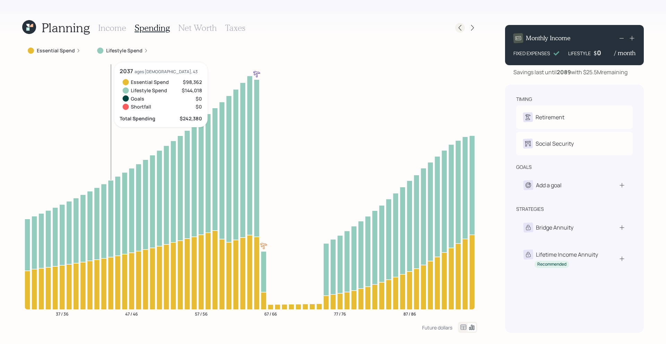
click at [460, 29] on icon at bounding box center [459, 28] width 3 height 6
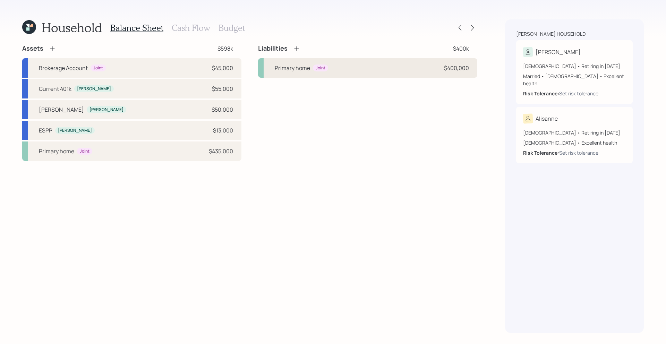
click at [385, 69] on div "Primary home Joint $400,000" at bounding box center [367, 67] width 219 height 19
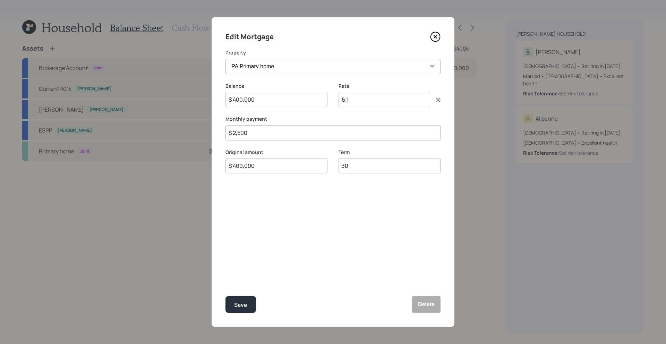
click at [288, 134] on input "$ 2,500" at bounding box center [332, 132] width 215 height 15
type input "$ 2,600"
click at [244, 300] on div "Save" at bounding box center [240, 304] width 13 height 9
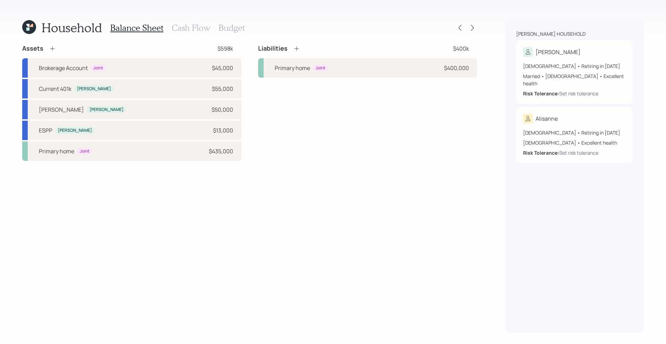
click at [286, 50] on h4 "Liabilities" at bounding box center [272, 49] width 29 height 8
click at [302, 50] on div "Liabilities $400k" at bounding box center [367, 48] width 219 height 8
click at [295, 50] on icon at bounding box center [296, 48] width 7 height 7
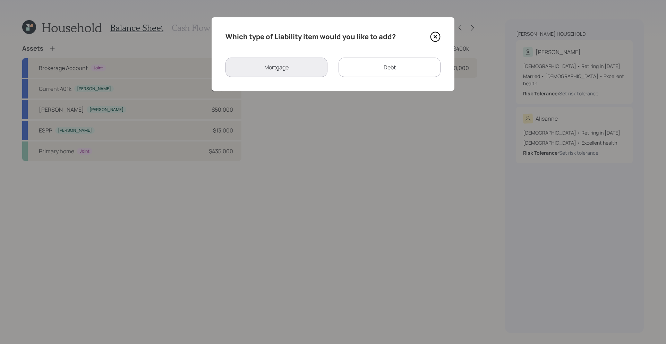
click at [351, 77] on div "Which type of Liability item would you like to add? Mortgage Debt" at bounding box center [332, 54] width 243 height 74
click at [347, 69] on div "Debt" at bounding box center [389, 67] width 102 height 19
select select "credit_card"
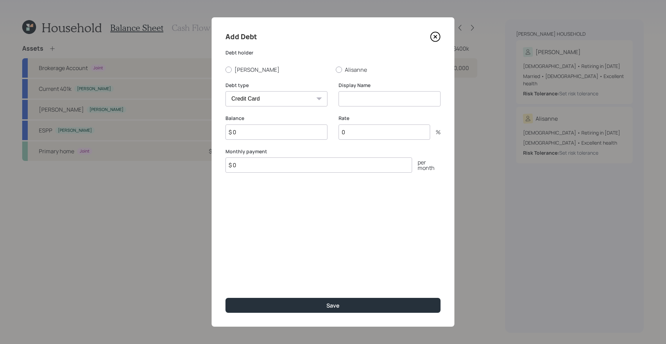
click at [360, 102] on input at bounding box center [389, 98] width 102 height 15
type input "Student Loans"
click at [292, 104] on select "Car Credit Card Medical Student Other" at bounding box center [276, 98] width 102 height 15
select select "student"
click at [225, 91] on select "Car Credit Card Medical Student Other" at bounding box center [276, 98] width 102 height 15
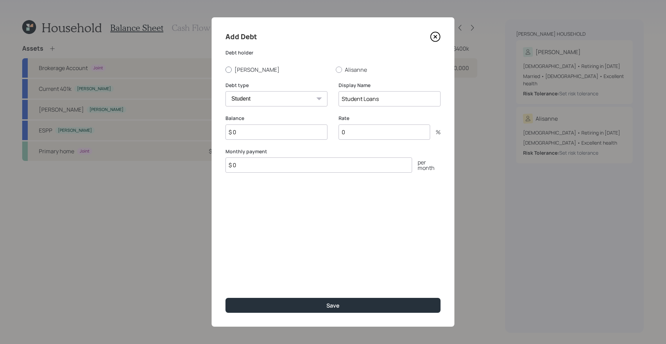
click at [240, 68] on label "[PERSON_NAME]" at bounding box center [277, 70] width 105 height 8
click at [225, 69] on input "[PERSON_NAME]" at bounding box center [225, 69] width 0 height 0
radio input "true"
click at [270, 133] on input "$ 0" at bounding box center [276, 131] width 102 height 15
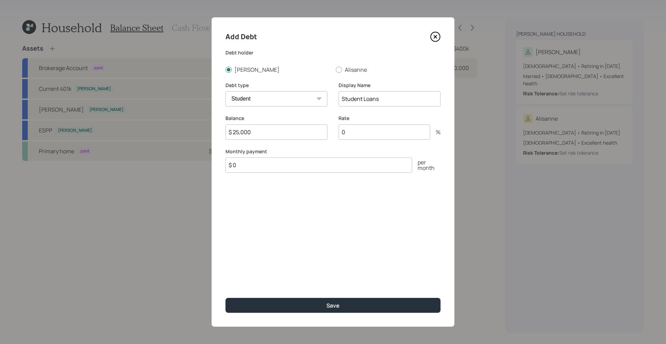
type input "$ 25,000"
click at [251, 166] on input "$ 0" at bounding box center [318, 164] width 187 height 15
click at [355, 230] on div "Add Debt Debt [PERSON_NAME] Debt type Car Credit Card Medical Student Other Dis…" at bounding box center [332, 171] width 243 height 309
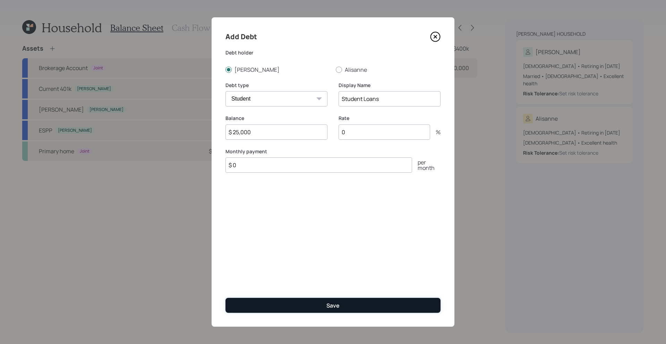
click at [347, 302] on button "Save" at bounding box center [332, 305] width 215 height 15
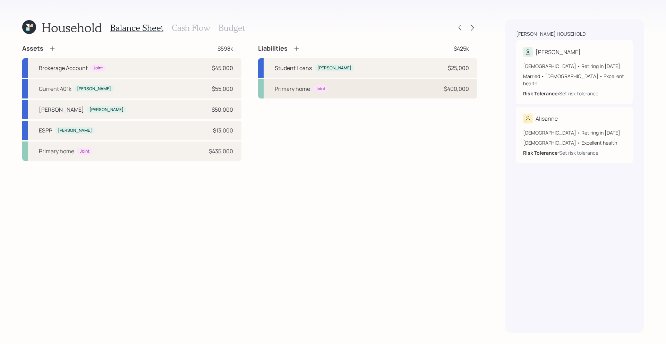
click at [346, 84] on div "Primary home Joint $400,000" at bounding box center [367, 88] width 219 height 19
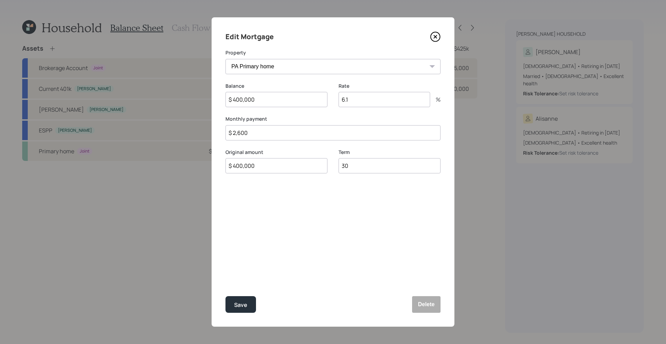
click at [437, 37] on icon at bounding box center [435, 37] width 10 height 10
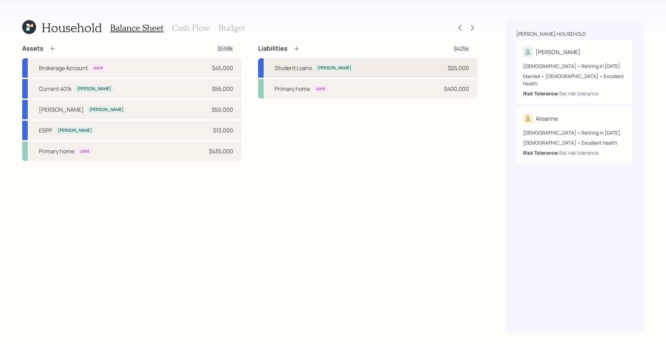
click at [336, 64] on div "Student Loans [PERSON_NAME] $25,000" at bounding box center [367, 67] width 219 height 19
select select "student"
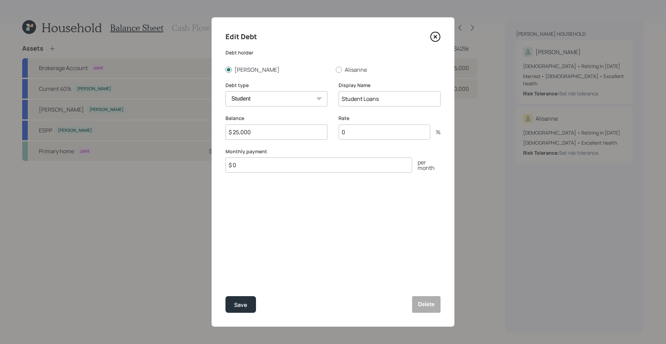
click at [380, 138] on input "0" at bounding box center [384, 131] width 92 height 15
type input "4.77"
click at [314, 181] on div "Edit Debt Debt [PERSON_NAME] Debt type Car Credit Card Medical Student Other Di…" at bounding box center [332, 171] width 243 height 309
click at [319, 168] on input "$ 0" at bounding box center [318, 164] width 187 height 15
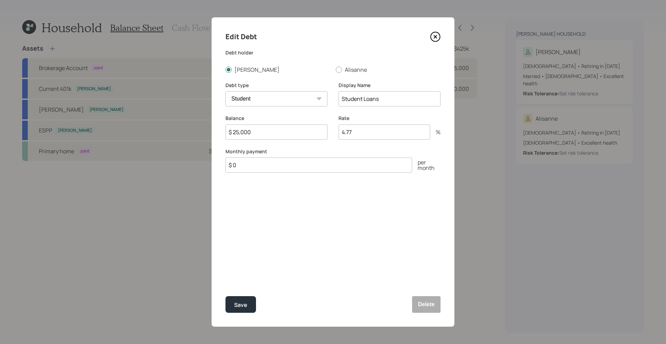
click at [319, 168] on input "$ 0" at bounding box center [318, 164] width 187 height 15
type input "$ 250"
click at [241, 311] on button "Save" at bounding box center [240, 304] width 31 height 17
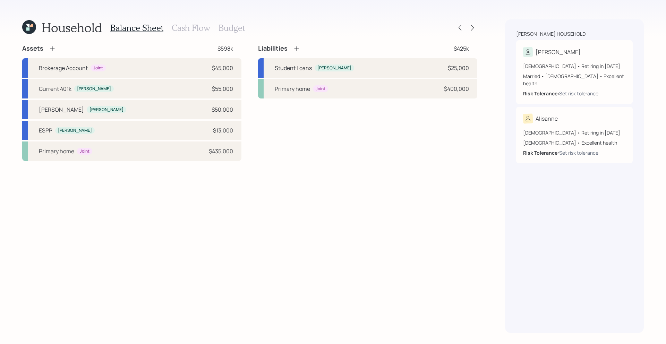
click at [192, 27] on h3 "Cash Flow" at bounding box center [191, 28] width 38 height 10
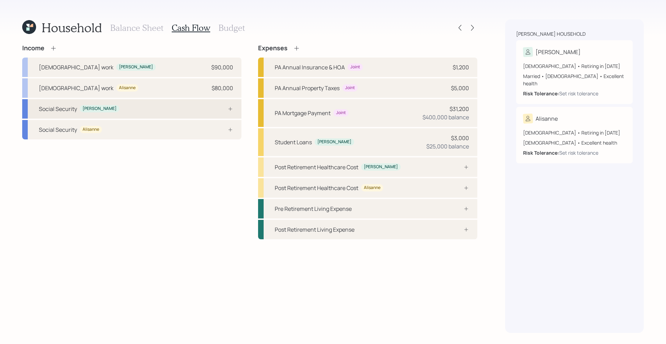
click at [201, 102] on div "Social Security [PERSON_NAME]" at bounding box center [131, 108] width 219 height 19
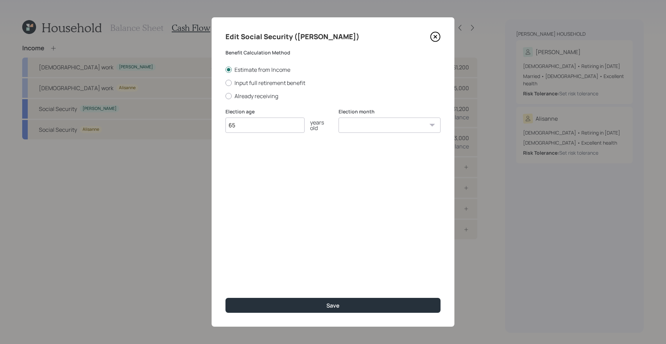
type input "65"
click at [360, 122] on select "January February March April May June July August September October November De…" at bounding box center [389, 125] width 102 height 15
select select "12"
click at [338, 118] on select "January February March April May June July August September October November De…" at bounding box center [389, 125] width 102 height 15
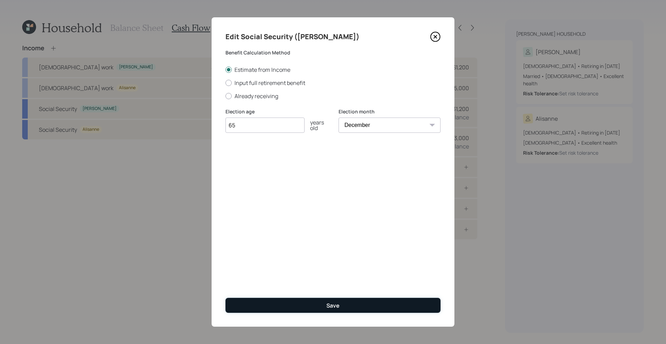
click at [328, 303] on div "Save" at bounding box center [332, 306] width 13 height 8
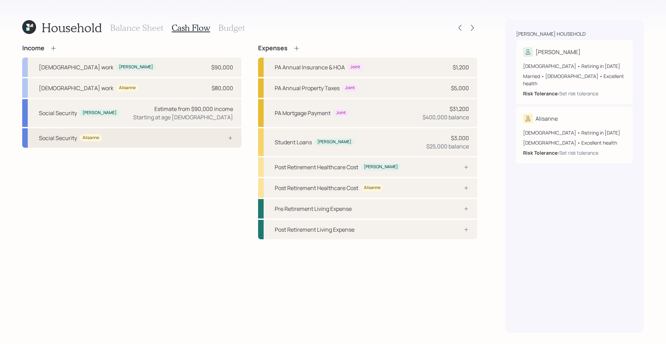
click at [216, 137] on div at bounding box center [222, 138] width 21 height 6
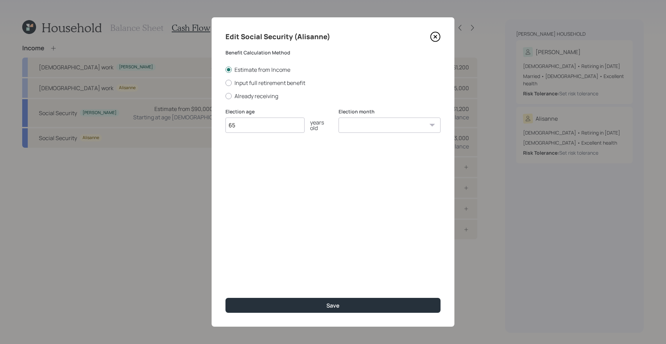
type input "65"
click at [361, 123] on select "January February March April May June July August September October November De…" at bounding box center [389, 125] width 102 height 15
select select "7"
click at [338, 118] on select "January February March April May June July August September October November De…" at bounding box center [389, 125] width 102 height 15
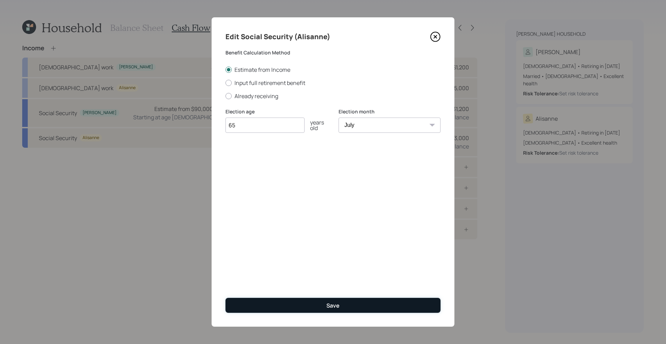
click at [312, 311] on button "Save" at bounding box center [332, 305] width 215 height 15
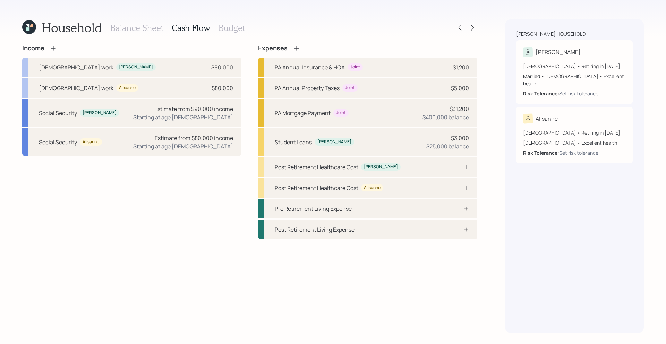
click at [299, 49] on icon at bounding box center [296, 48] width 7 height 7
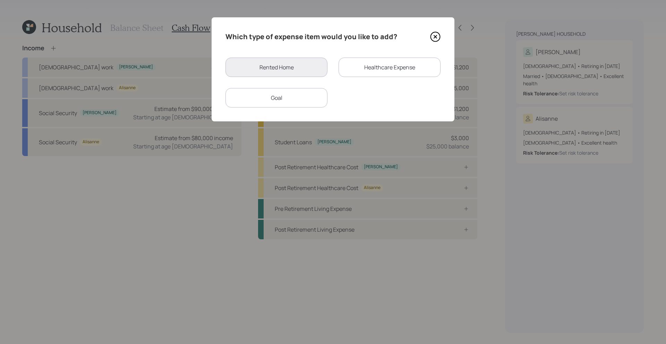
click at [351, 64] on div "Healthcare Expense" at bounding box center [389, 67] width 102 height 19
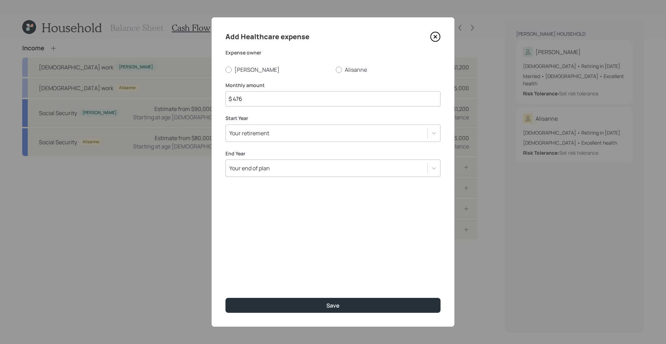
click at [279, 101] on input "$ 476" at bounding box center [332, 98] width 215 height 15
type input "$ 130"
click at [228, 70] on div at bounding box center [228, 70] width 6 height 6
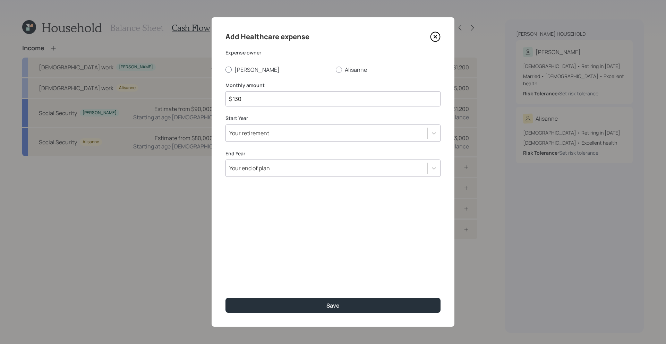
click at [225, 70] on input "[PERSON_NAME]" at bounding box center [225, 69] width 0 height 0
radio input "true"
click at [245, 96] on input "$ 130" at bounding box center [332, 98] width 215 height 15
type input "$ 150"
click at [264, 132] on div "Your retirement" at bounding box center [249, 133] width 40 height 8
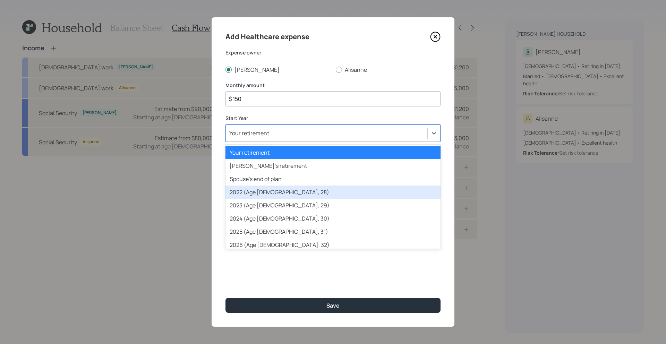
click at [260, 192] on div "2022 (Age [DEMOGRAPHIC_DATA], 28)" at bounding box center [332, 191] width 215 height 13
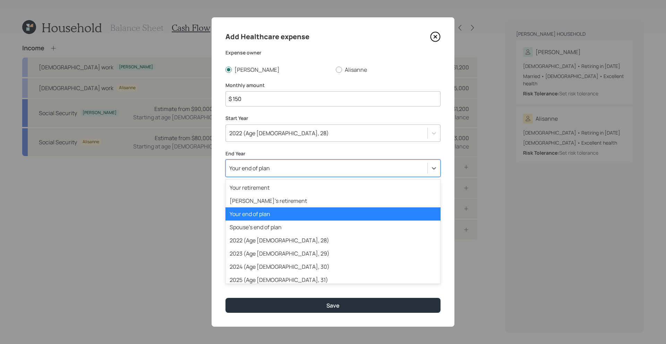
click at [274, 167] on div "Your end of plan" at bounding box center [326, 168] width 201 height 12
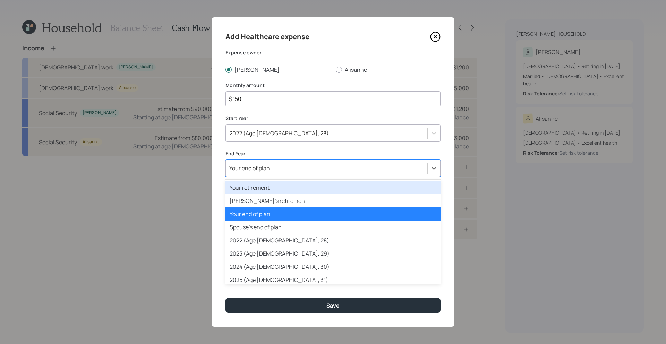
click at [273, 189] on div "Your retirement" at bounding box center [332, 187] width 215 height 13
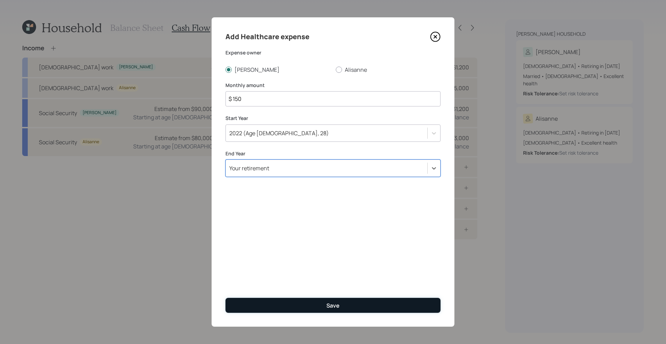
click at [295, 305] on button "Save" at bounding box center [332, 305] width 215 height 15
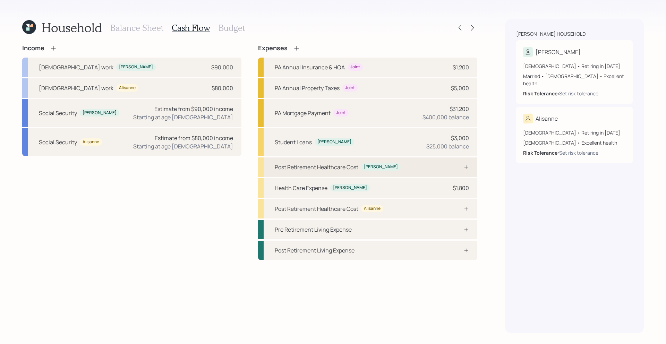
click at [392, 166] on div "Post Retirement Healthcare Cost [PERSON_NAME]" at bounding box center [367, 166] width 219 height 19
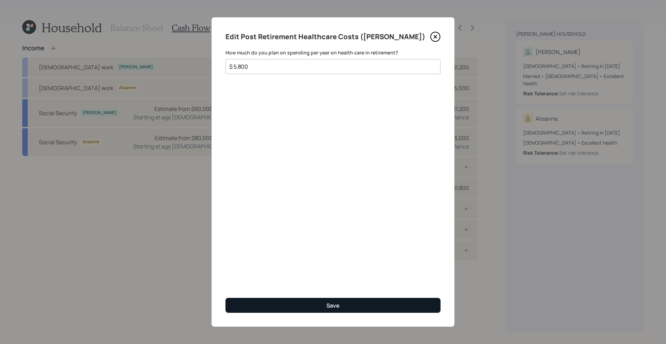
type input "$ 5,800"
click at [311, 312] on button "Save" at bounding box center [332, 305] width 215 height 15
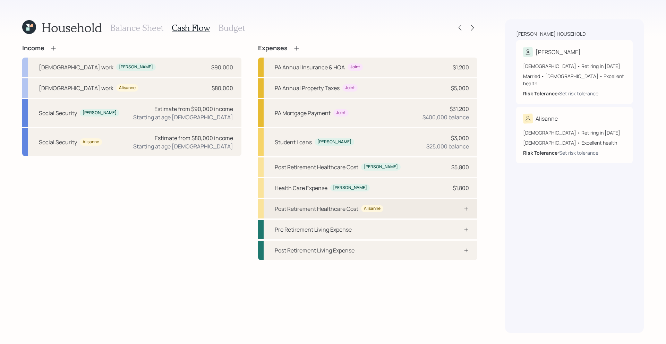
click at [408, 210] on div "Post Retirement Healthcare Cost Alisanne" at bounding box center [367, 208] width 219 height 19
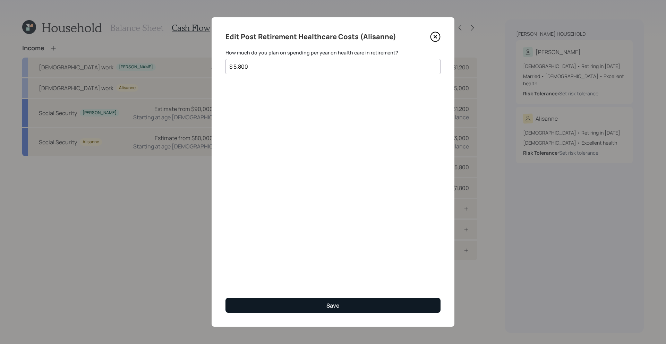
type input "$ 5,800"
click at [270, 308] on button "Save" at bounding box center [332, 305] width 215 height 15
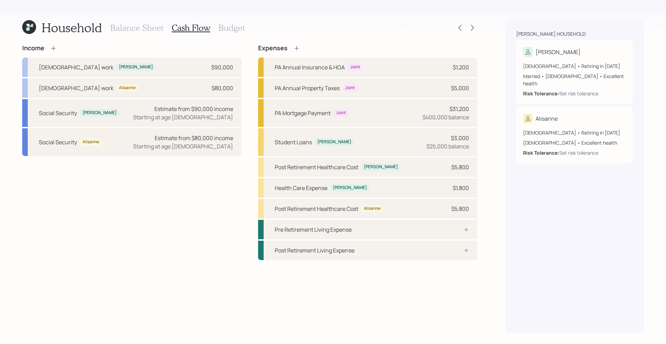
click at [233, 31] on h3 "Budget" at bounding box center [231, 28] width 26 height 10
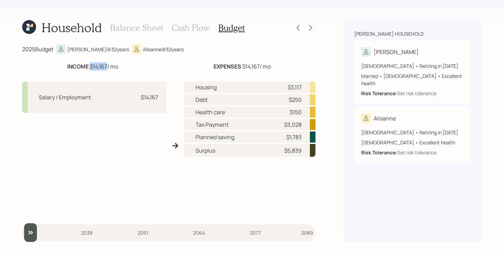
drag, startPoint x: 89, startPoint y: 64, endPoint x: 106, endPoint y: 65, distance: 16.3
click at [106, 65] on div "INCOME $14,167 / mo" at bounding box center [92, 66] width 51 height 8
drag, startPoint x: 244, startPoint y: 66, endPoint x: 259, endPoint y: 66, distance: 15.3
click at [259, 66] on div "EXPENSES $14,167 / mo" at bounding box center [242, 66] width 57 height 8
drag, startPoint x: 279, startPoint y: 126, endPoint x: 308, endPoint y: 123, distance: 28.9
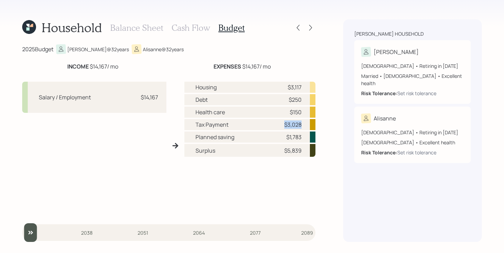
click at [308, 123] on div "Tax Payment $3,028" at bounding box center [249, 124] width 131 height 11
drag, startPoint x: 286, startPoint y: 89, endPoint x: 300, endPoint y: 89, distance: 13.5
click at [300, 89] on div "$3,117" at bounding box center [291, 87] width 21 height 8
drag, startPoint x: 286, startPoint y: 102, endPoint x: 297, endPoint y: 102, distance: 11.8
click at [297, 102] on div "$250" at bounding box center [291, 100] width 21 height 8
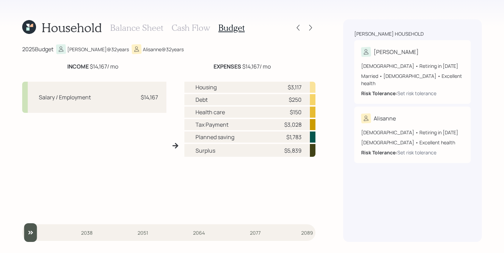
click at [290, 113] on div "$150" at bounding box center [296, 112] width 12 height 8
drag, startPoint x: 289, startPoint y: 101, endPoint x: 304, endPoint y: 101, distance: 15.3
click at [304, 101] on div "Debt $250" at bounding box center [249, 99] width 131 height 11
drag, startPoint x: 288, startPoint y: 112, endPoint x: 304, endPoint y: 112, distance: 15.9
click at [304, 112] on div "Health care $150" at bounding box center [249, 112] width 131 height 11
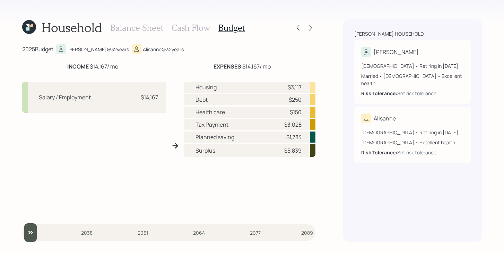
click at [299, 124] on div "$3,028" at bounding box center [292, 125] width 17 height 8
drag, startPoint x: 274, startPoint y: 137, endPoint x: 310, endPoint y: 137, distance: 35.7
click at [310, 137] on div "Planned saving $1,783" at bounding box center [249, 137] width 131 height 11
drag, startPoint x: 302, startPoint y: 150, endPoint x: 284, endPoint y: 151, distance: 17.4
click at [284, 152] on div "Surplus $5,839" at bounding box center [249, 150] width 131 height 13
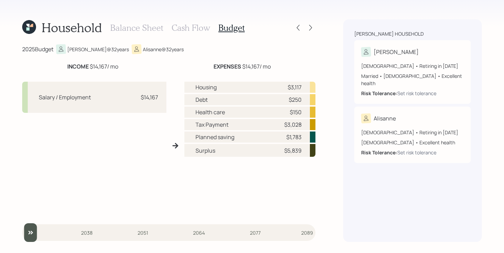
click at [247, 170] on div "Housing $3,117 Debt $250 Health care $150 Tax Payment $3,028 Planned saving $1,…" at bounding box center [249, 148] width 131 height 133
drag, startPoint x: 282, startPoint y: 154, endPoint x: 307, endPoint y: 149, distance: 25.6
click at [307, 149] on div "Surplus $5,839" at bounding box center [249, 150] width 131 height 13
click at [155, 27] on h3 "Balance Sheet" at bounding box center [136, 28] width 53 height 10
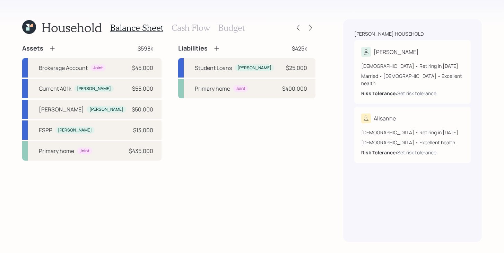
click at [54, 49] on icon at bounding box center [52, 48] width 7 height 7
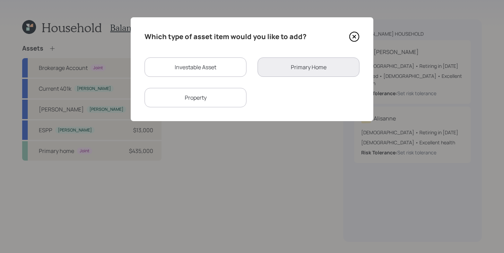
click at [188, 71] on div "Investable Asset" at bounding box center [196, 67] width 102 height 19
select select "taxable"
select select "balanced"
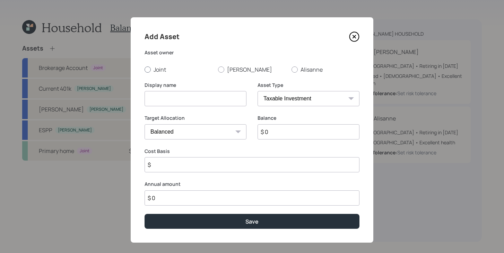
click at [153, 72] on label "Joint" at bounding box center [179, 70] width 68 height 8
click at [145, 70] on input "Joint" at bounding box center [144, 69] width 0 height 0
radio input "true"
click at [175, 94] on input at bounding box center [196, 98] width 102 height 15
type input "Savings"
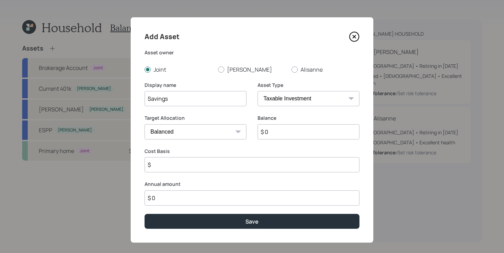
click at [352, 102] on select "SEP [PERSON_NAME] IRA 401(k) [PERSON_NAME] 401(k) 403(b) [PERSON_NAME] 403(b) 4…" at bounding box center [309, 98] width 102 height 15
select select "cash"
click at [258, 91] on select "SEP [PERSON_NAME] IRA 401(k) [PERSON_NAME] 401(k) 403(b) [PERSON_NAME] 403(b) 4…" at bounding box center [309, 98] width 102 height 15
type input "$"
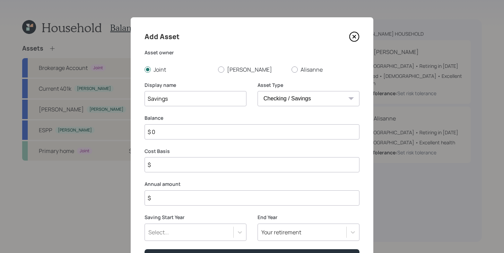
click at [226, 136] on input "$ 0" at bounding box center [252, 131] width 215 height 15
type input "$ 1"
type input "$ 11"
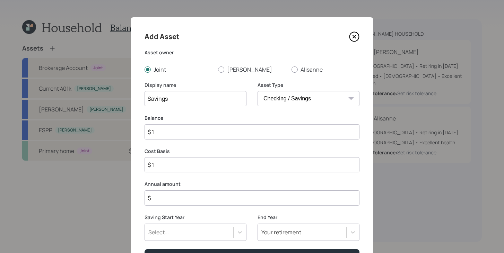
type input "$ 11"
type input "$ 110"
type input "$ 1,100"
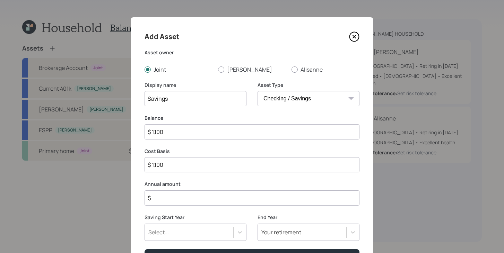
type input "$ 11,000"
click at [227, 197] on input "$" at bounding box center [252, 198] width 215 height 15
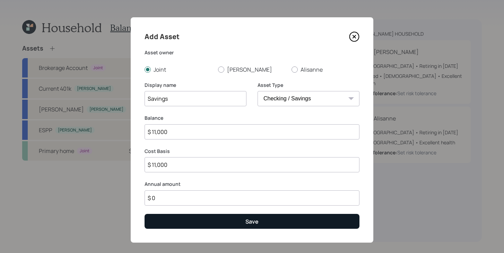
type input "$ 0"
click at [240, 221] on button "Save" at bounding box center [252, 221] width 215 height 15
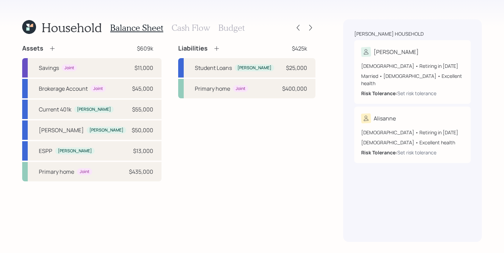
click at [240, 32] on h3 "Budget" at bounding box center [231, 28] width 26 height 10
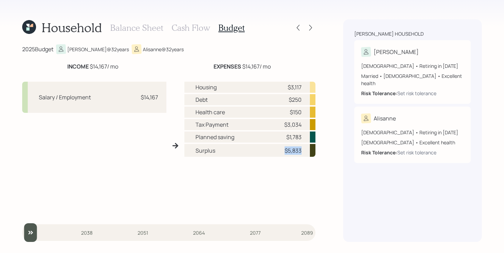
drag, startPoint x: 280, startPoint y: 150, endPoint x: 302, endPoint y: 150, distance: 22.5
click at [303, 150] on div "Surplus $5,833" at bounding box center [249, 150] width 131 height 13
click at [302, 150] on div "Surplus $5,833" at bounding box center [249, 150] width 131 height 13
drag, startPoint x: 302, startPoint y: 150, endPoint x: 278, endPoint y: 150, distance: 24.6
click at [277, 150] on div "Surplus $5,833" at bounding box center [249, 150] width 131 height 13
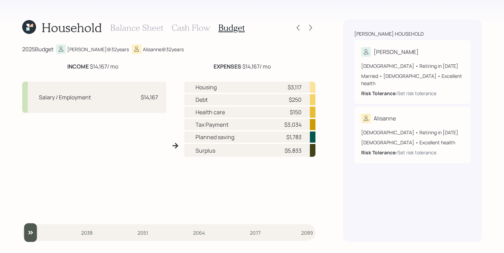
click at [148, 27] on h3 "Balance Sheet" at bounding box center [136, 28] width 53 height 10
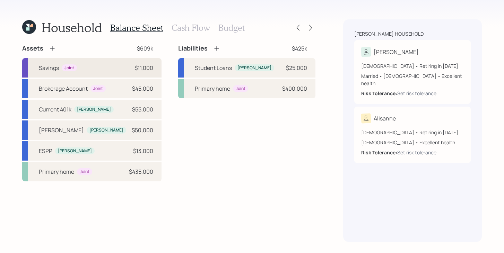
click at [111, 68] on div "Savings Joint $11,000" at bounding box center [91, 67] width 139 height 19
select select "cash"
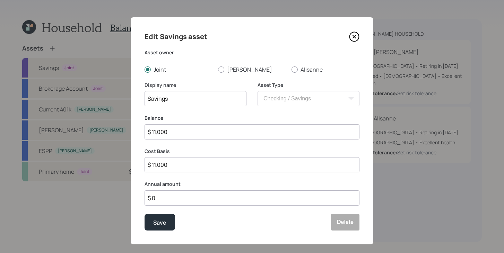
click at [174, 196] on input "$ 0" at bounding box center [252, 198] width 215 height 15
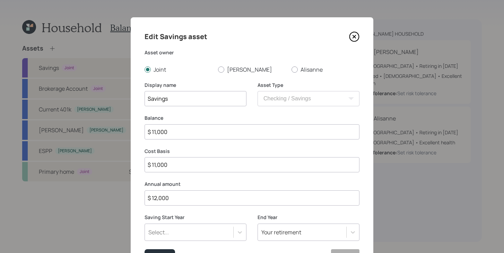
type input "$ 12,000"
click at [174, 230] on div "Select..." at bounding box center [196, 232] width 102 height 17
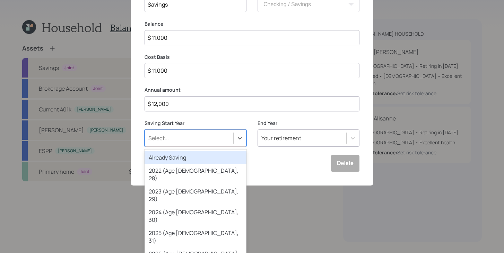
click at [184, 161] on div "Already Saving" at bounding box center [196, 157] width 102 height 13
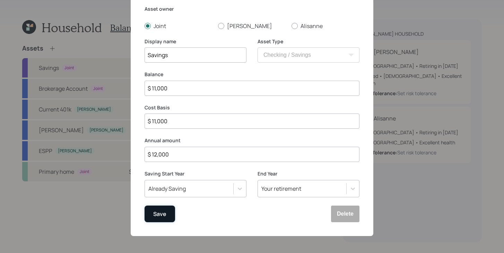
click at [162, 214] on div "Save" at bounding box center [159, 214] width 13 height 9
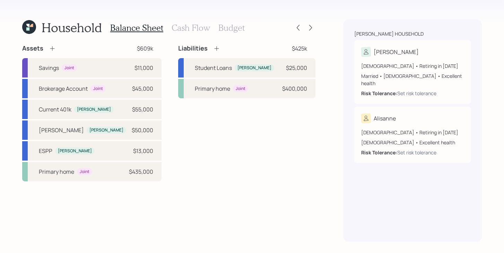
click at [226, 30] on h3 "Budget" at bounding box center [231, 28] width 26 height 10
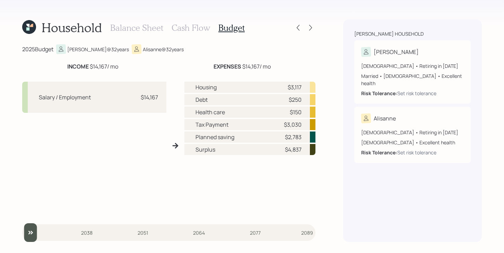
click at [191, 30] on h3 "Cash Flow" at bounding box center [191, 28] width 38 height 10
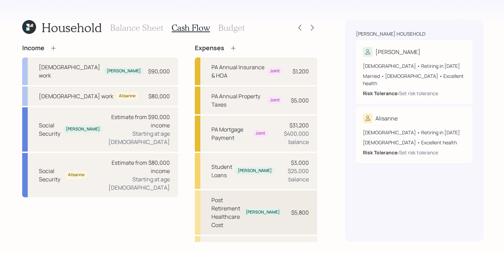
scroll to position [42, 0]
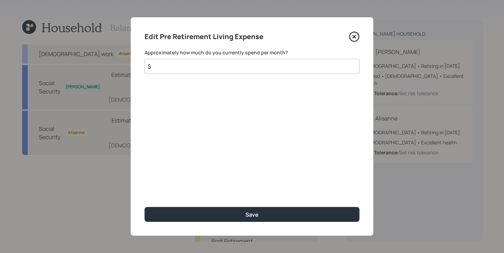
click at [251, 74] on div "Edit Pre Retirement Living Expense Approximately how much do you currently spen…" at bounding box center [252, 126] width 243 height 219
click at [253, 66] on input "$" at bounding box center [252, 66] width 215 height 15
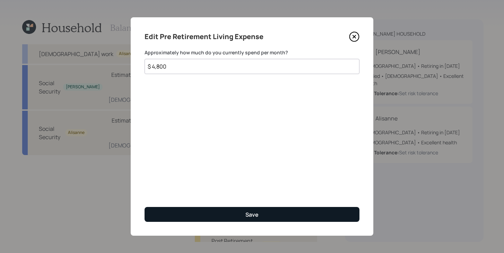
type input "$ 4,800"
click at [293, 213] on button "Save" at bounding box center [252, 214] width 215 height 15
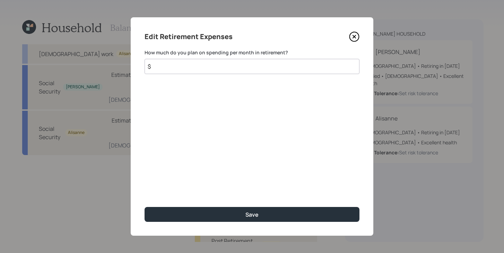
click at [268, 72] on input "$" at bounding box center [252, 66] width 215 height 15
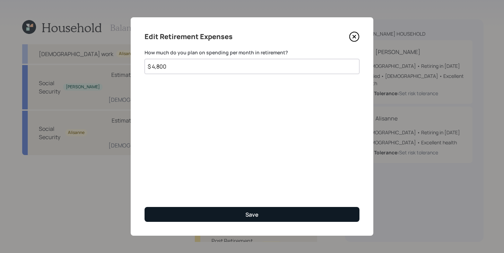
type input "$ 4,800"
click at [284, 218] on button "Save" at bounding box center [252, 214] width 215 height 15
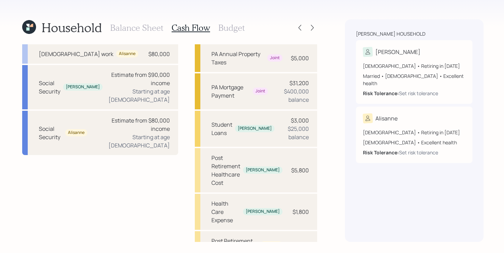
click at [140, 24] on h3 "Balance Sheet" at bounding box center [136, 28] width 53 height 10
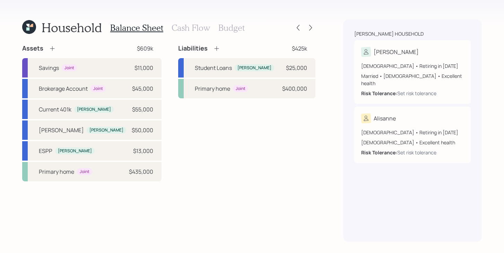
click at [189, 32] on h3 "Cash Flow" at bounding box center [191, 28] width 38 height 10
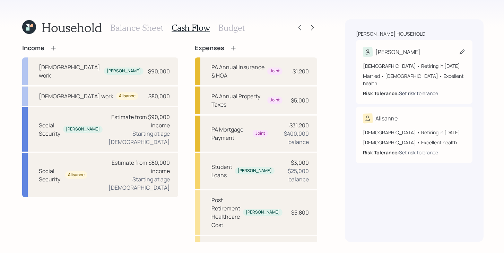
click at [406, 90] on div "Set risk tolerance" at bounding box center [418, 93] width 39 height 7
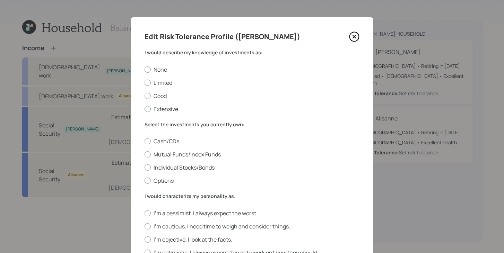
click at [153, 109] on label "Extensive" at bounding box center [252, 109] width 215 height 8
click at [145, 109] on input "Extensive" at bounding box center [144, 109] width 0 height 0
radio input "true"
click at [166, 156] on label "Mutual Funds/Index Funds" at bounding box center [252, 155] width 215 height 8
click at [145, 155] on input "Mutual Funds/Index Funds" at bounding box center [144, 155] width 0 height 0
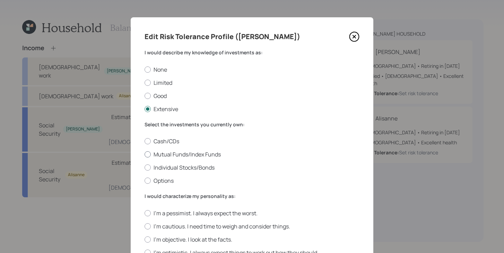
radio input "true"
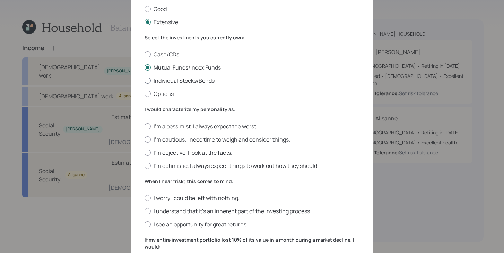
scroll to position [112, 0]
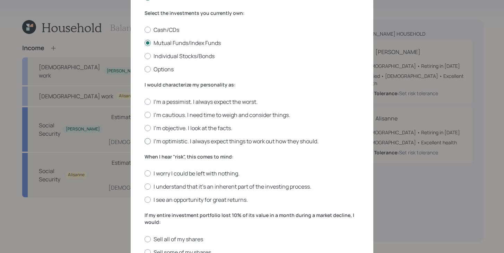
click at [183, 142] on label "I'm optimistic. I always expect things to work out how they should." at bounding box center [252, 142] width 215 height 8
click at [145, 141] on input "I'm optimistic. I always expect things to work out how they should." at bounding box center [144, 141] width 0 height 0
radio input "true"
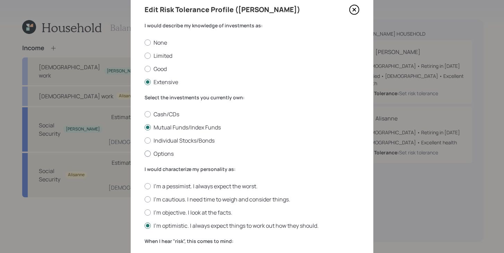
scroll to position [17, 0]
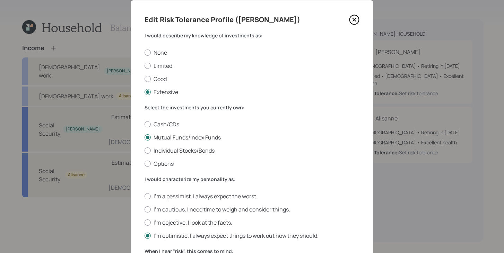
click at [165, 84] on div "None Limited Good Extensive" at bounding box center [252, 72] width 215 height 47
click at [165, 80] on label "Good" at bounding box center [252, 79] width 215 height 8
click at [145, 79] on input "Good" at bounding box center [144, 79] width 0 height 0
radio input "true"
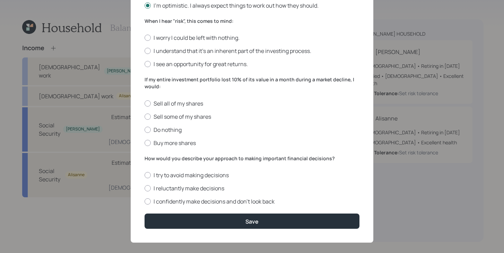
scroll to position [247, 0]
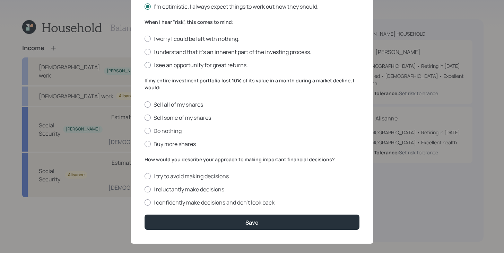
click at [214, 67] on label "I see an opportunity for great returns." at bounding box center [252, 65] width 215 height 8
click at [145, 66] on input "I see an opportunity for great returns." at bounding box center [144, 65] width 0 height 0
radio input "true"
click at [282, 54] on label "I understand that it’s an inherent part of the investing process." at bounding box center [252, 52] width 215 height 8
click at [145, 52] on input "I understand that it’s an inherent part of the investing process." at bounding box center [144, 52] width 0 height 0
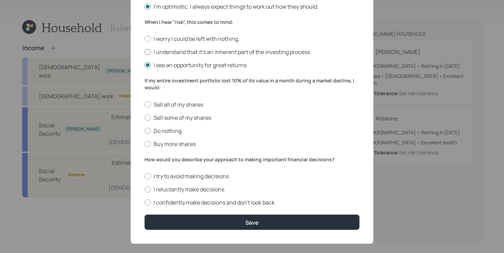
radio input "true"
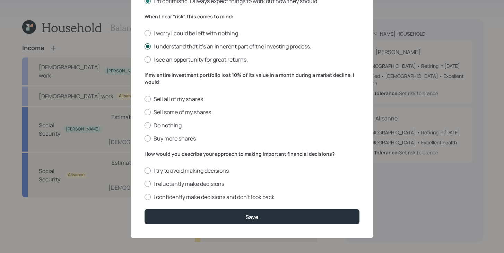
scroll to position [251, 0]
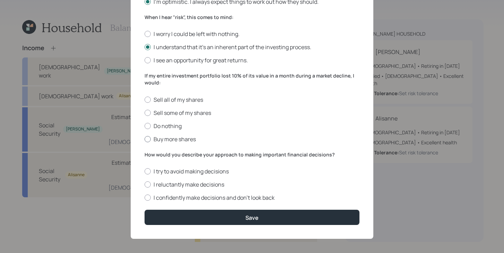
click at [183, 138] on label "Buy more shares" at bounding box center [252, 140] width 215 height 8
click at [145, 139] on input "Buy more shares" at bounding box center [144, 139] width 0 height 0
radio input "true"
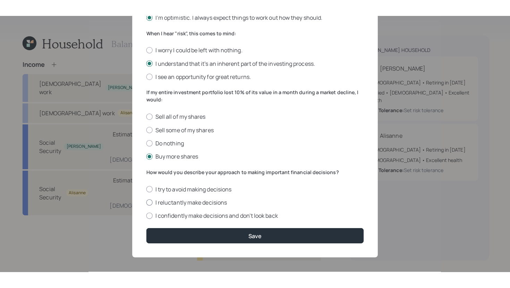
scroll to position [254, 0]
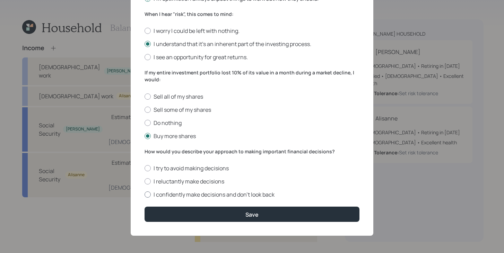
click at [235, 194] on label "I confidently make decisions and don’t look back" at bounding box center [252, 195] width 215 height 8
click at [145, 195] on input "I confidently make decisions and don’t look back" at bounding box center [144, 195] width 0 height 0
radio input "true"
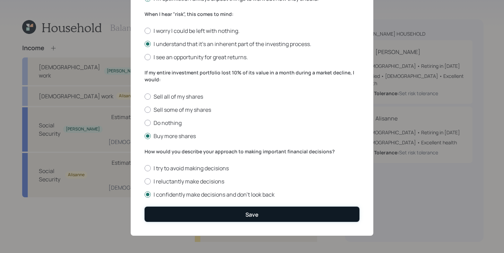
click at [234, 216] on button "Save" at bounding box center [252, 214] width 215 height 15
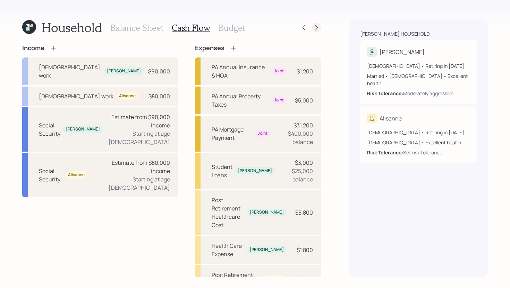
click at [316, 29] on icon at bounding box center [316, 27] width 7 height 7
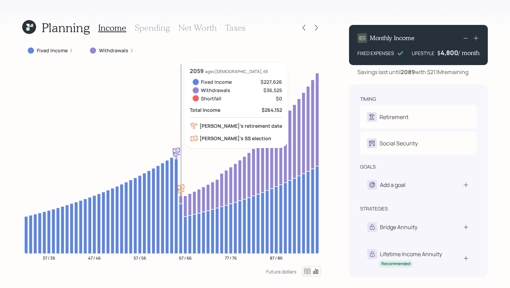
click at [180, 202] on icon at bounding box center [180, 200] width 3 height 8
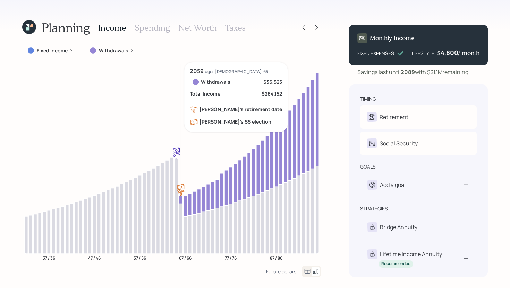
click at [180, 201] on icon at bounding box center [180, 200] width 3 height 8
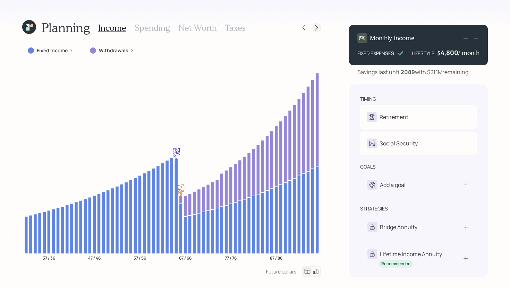
click at [317, 27] on icon at bounding box center [316, 28] width 3 height 6
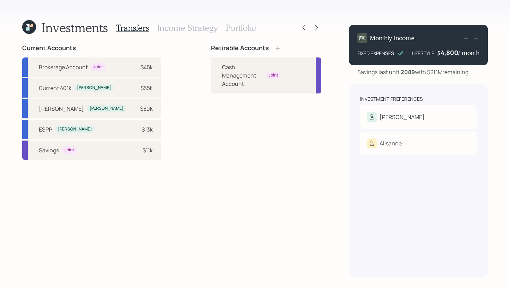
click at [275, 49] on icon at bounding box center [277, 48] width 5 height 5
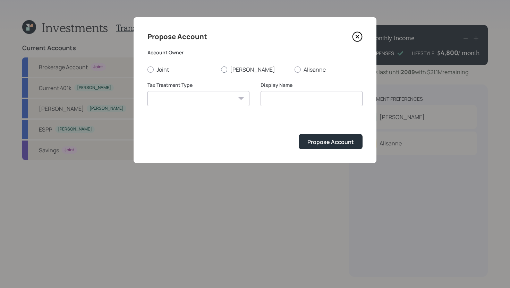
click at [227, 70] on label "[PERSON_NAME]" at bounding box center [255, 70] width 68 height 8
click at [221, 70] on input "[PERSON_NAME]" at bounding box center [221, 69] width 0 height 0
radio input "true"
click at [216, 100] on select "[PERSON_NAME] Taxable Traditional" at bounding box center [198, 98] width 102 height 15
select select "[PERSON_NAME]"
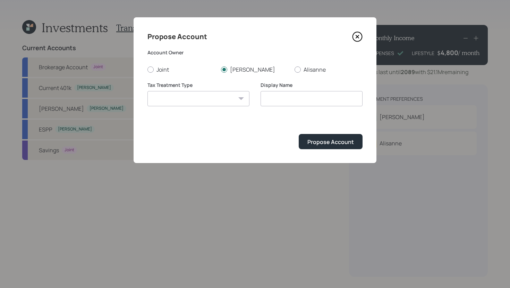
click at [147, 91] on select "[PERSON_NAME] Taxable Traditional" at bounding box center [198, 98] width 102 height 15
type input "[PERSON_NAME]"
click at [325, 144] on div "Propose Account" at bounding box center [330, 142] width 46 height 8
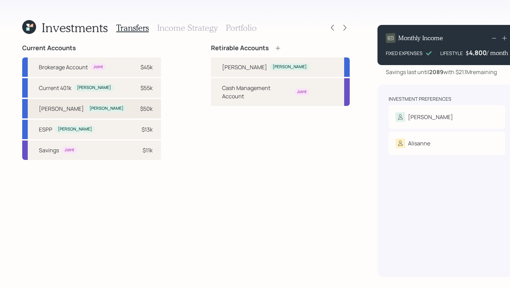
click at [140, 113] on div "$50k" at bounding box center [146, 109] width 12 height 8
click at [211, 69] on div "[PERSON_NAME]" at bounding box center [280, 67] width 139 height 19
select select "355c6a79-ae99-4ac2-9d7e-b6f17ac7ed6b"
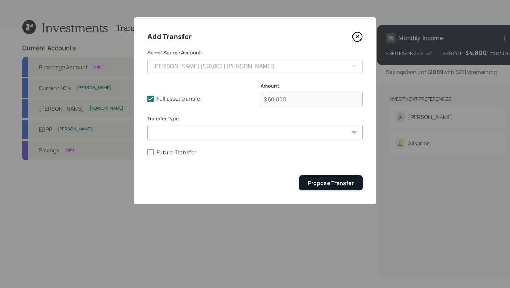
click at [327, 179] on button "Propose Transfer" at bounding box center [330, 183] width 63 height 15
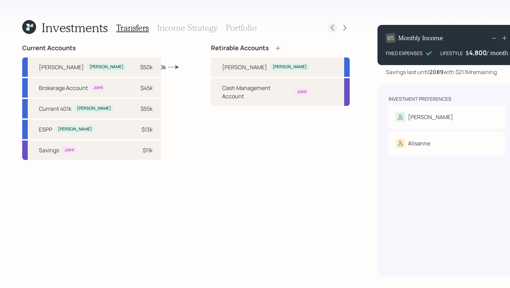
click at [329, 26] on icon at bounding box center [332, 27] width 7 height 7
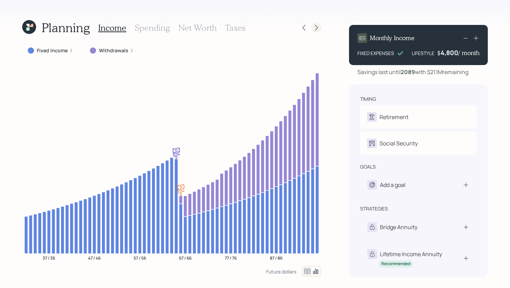
click at [314, 29] on icon at bounding box center [316, 27] width 7 height 7
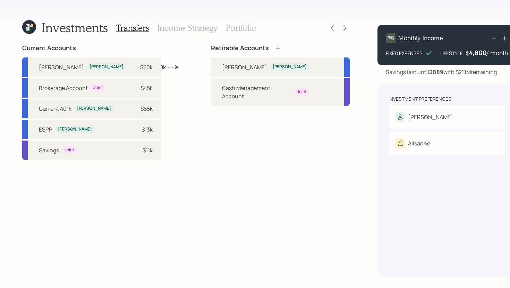
click at [189, 30] on h3 "Income Strategy" at bounding box center [187, 28] width 60 height 10
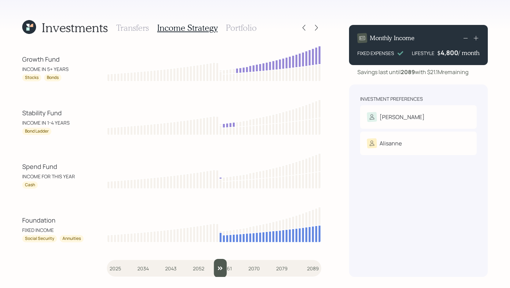
drag, startPoint x: 112, startPoint y: 271, endPoint x: 219, endPoint y: 245, distance: 110.5
click at [219, 259] on input "slider" at bounding box center [214, 268] width 214 height 19
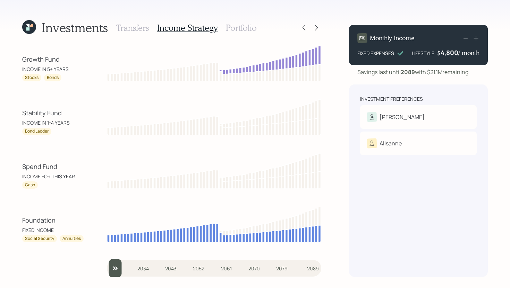
drag, startPoint x: 224, startPoint y: 270, endPoint x: 95, endPoint y: 266, distance: 129.4
type input "2025"
click at [107, 266] on input "slider" at bounding box center [214, 268] width 214 height 19
drag, startPoint x: 56, startPoint y: 131, endPoint x: 17, endPoint y: 107, distance: 46.1
click at [17, 107] on div "Investments Transfers Income Strategy Portfolio Growth Fund INCOME IN 5+ YEARS …" at bounding box center [255, 144] width 510 height 288
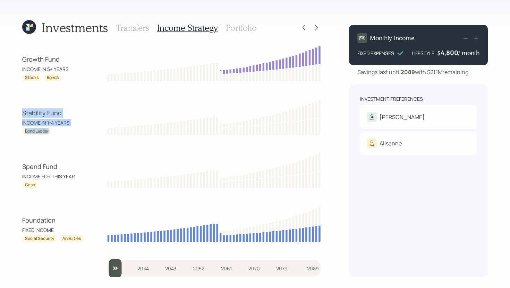
click at [21, 99] on div "Investments Transfers Income Strategy Portfolio Growth Fund INCOME IN 5+ YEARS …" at bounding box center [255, 144] width 510 height 288
drag, startPoint x: 55, startPoint y: 135, endPoint x: 19, endPoint y: 115, distance: 41.1
click at [19, 115] on div "Investments Transfers Income Strategy Portfolio Growth Fund INCOME IN 5+ YEARS …" at bounding box center [255, 144] width 510 height 288
drag, startPoint x: 19, startPoint y: 114, endPoint x: 55, endPoint y: 131, distance: 40.2
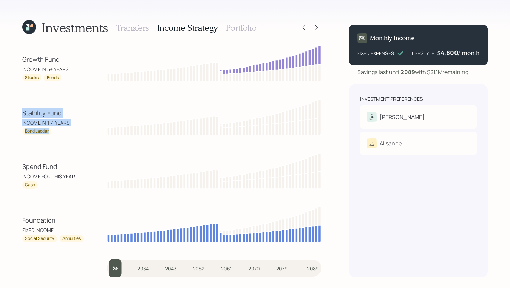
click at [55, 131] on div "Investments Transfers Income Strategy Portfolio Growth Fund INCOME IN 5+ YEARS …" at bounding box center [255, 144] width 510 height 288
click at [60, 131] on div "Bond Ladder" at bounding box center [53, 131] width 62 height 7
click at [235, 31] on h3 "Portfolio" at bounding box center [241, 28] width 31 height 10
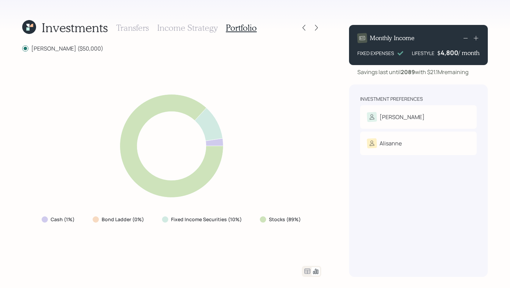
click at [308, 274] on icon at bounding box center [307, 271] width 6 height 5
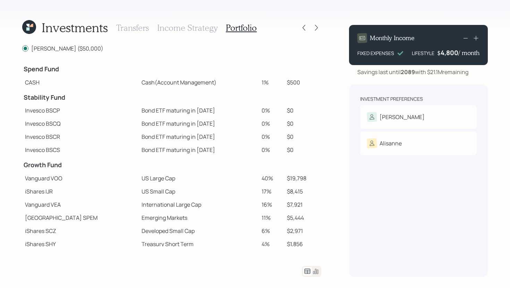
scroll to position [57, 0]
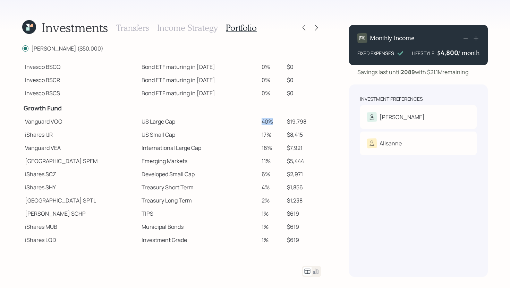
drag, startPoint x: 264, startPoint y: 122, endPoint x: 248, endPoint y: 122, distance: 16.3
click at [248, 122] on tr "Vanguard VOO US Large Cap 40% $19,798" at bounding box center [171, 121] width 299 height 13
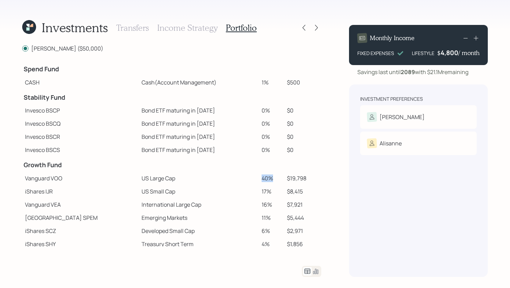
drag, startPoint x: 264, startPoint y: 79, endPoint x: 242, endPoint y: 79, distance: 21.5
click at [242, 79] on tr "CASH Cash (Account Management) 1% $500" at bounding box center [171, 82] width 299 height 13
click at [242, 79] on td "Cash (Account Management)" at bounding box center [199, 82] width 120 height 13
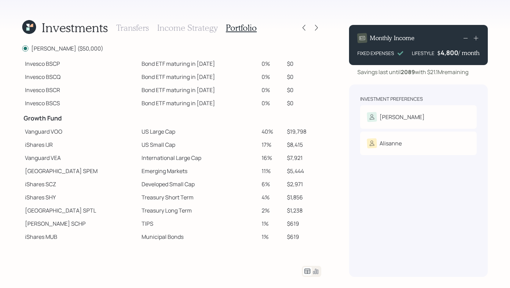
scroll to position [57, 0]
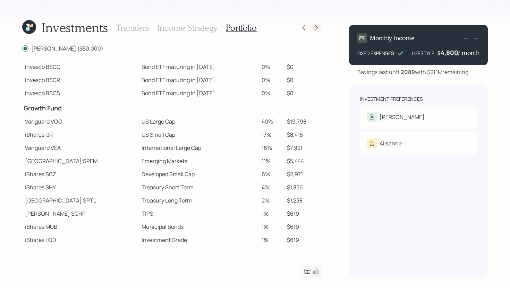
click at [316, 27] on icon at bounding box center [316, 27] width 7 height 7
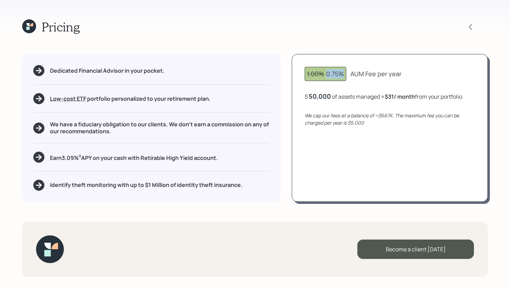
drag, startPoint x: 345, startPoint y: 75, endPoint x: 327, endPoint y: 77, distance: 18.1
click at [327, 77] on div "1.00% 0.75%" at bounding box center [325, 74] width 42 height 14
click at [348, 76] on div "1.00% 0.75% AUM Fee per year" at bounding box center [389, 74] width 170 height 14
